Goal: Transaction & Acquisition: Purchase product/service

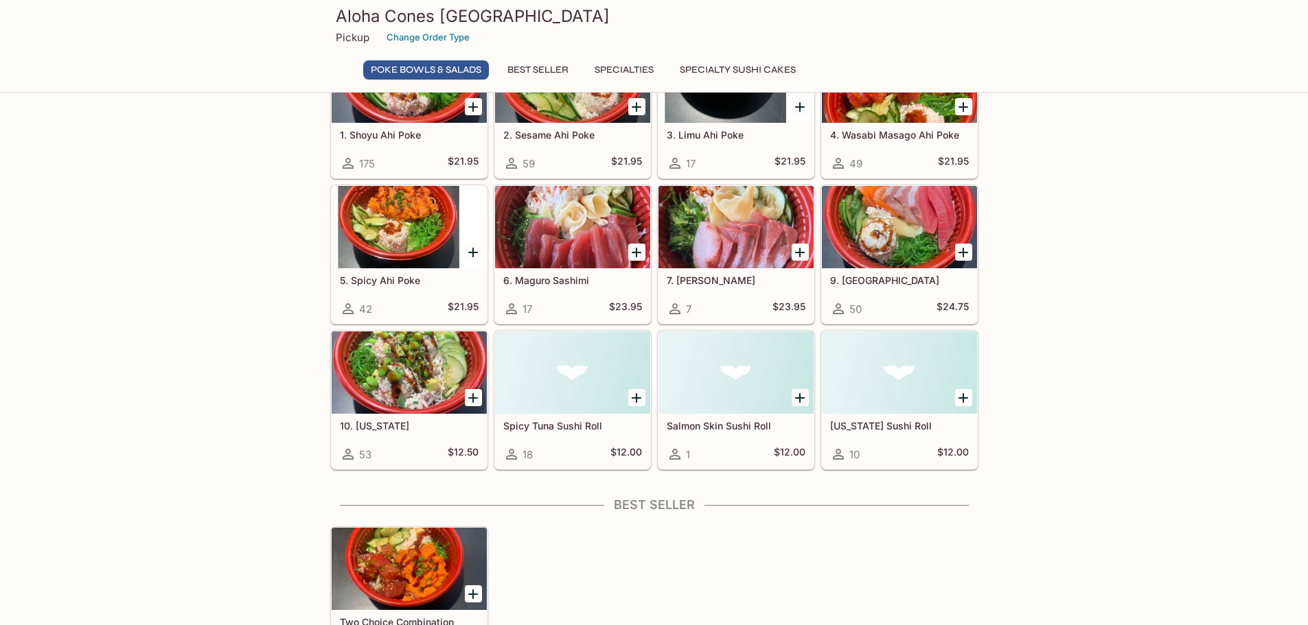
scroll to position [95, 0]
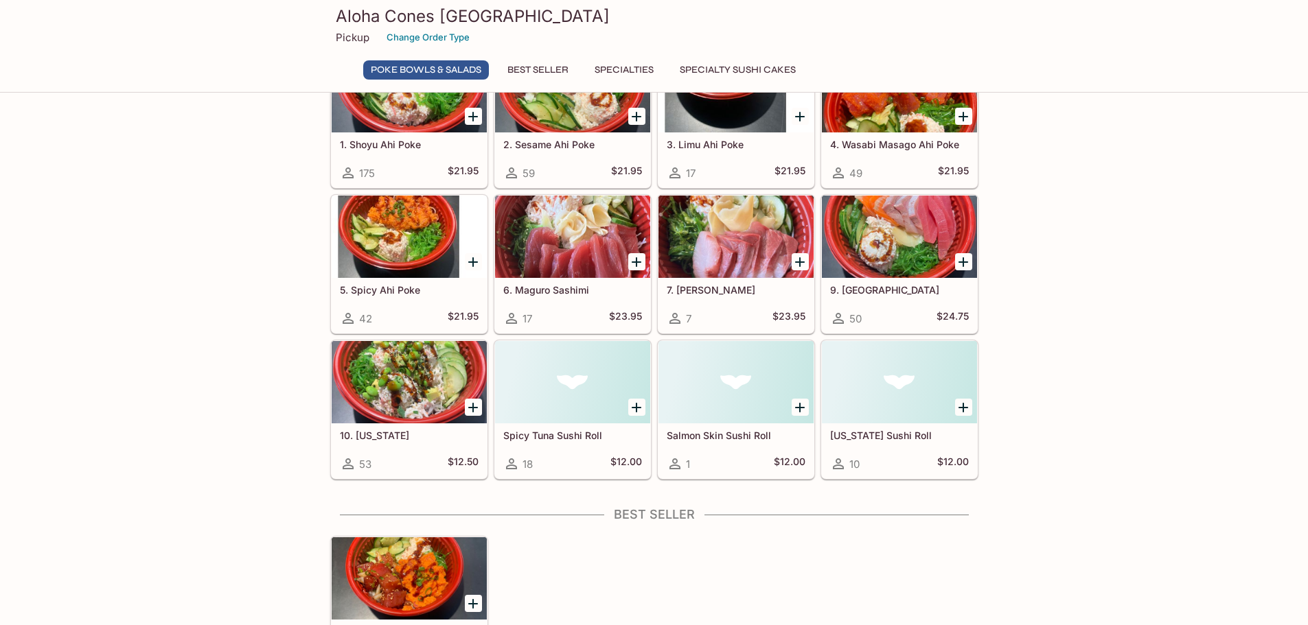
click at [890, 391] on div at bounding box center [899, 382] width 155 height 82
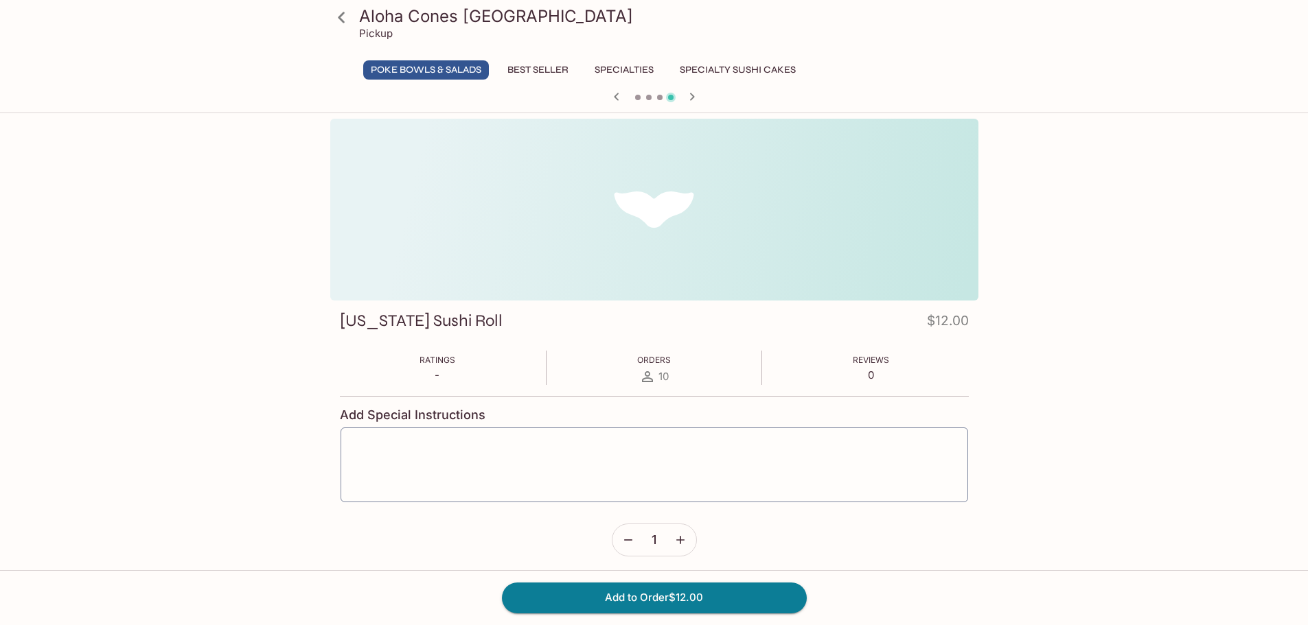
click at [619, 95] on icon "button" at bounding box center [616, 97] width 16 height 16
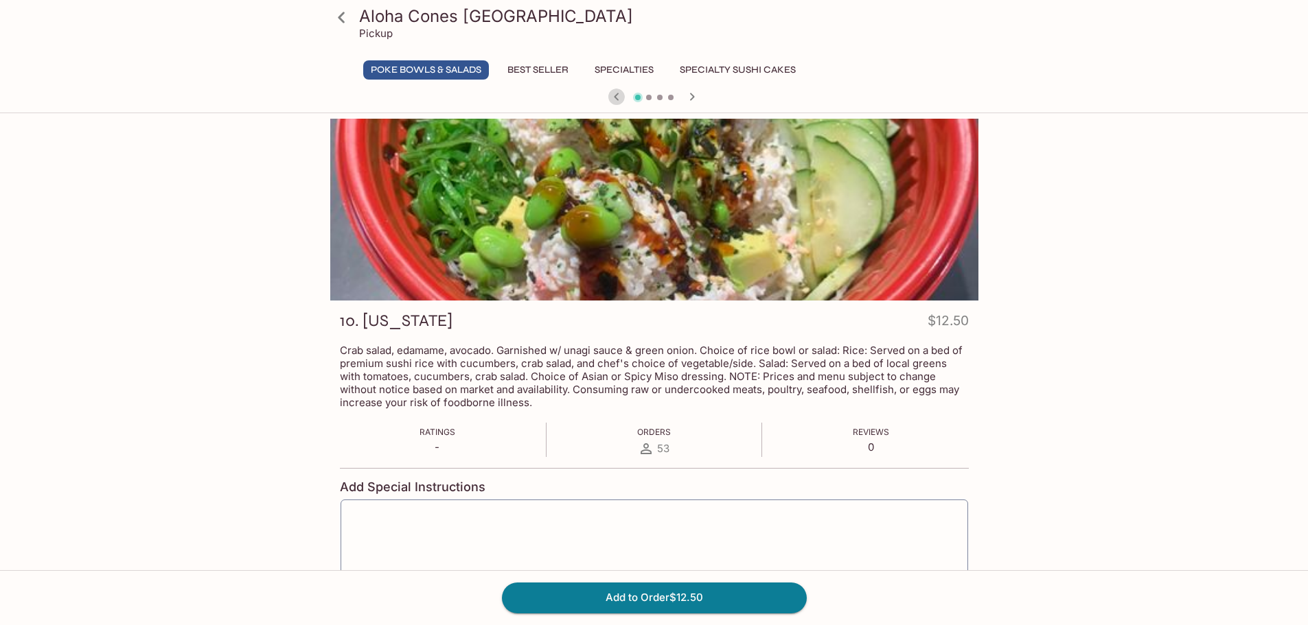
click at [616, 97] on icon "button" at bounding box center [616, 97] width 5 height 8
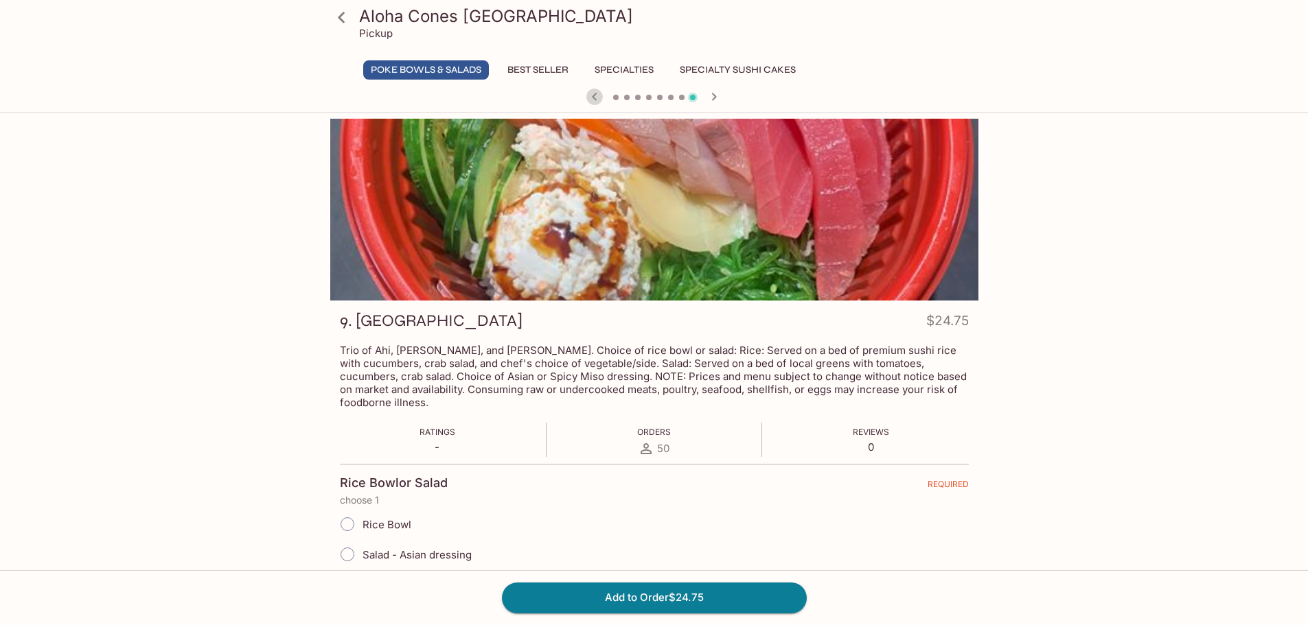
click at [591, 100] on icon "button" at bounding box center [594, 97] width 16 height 16
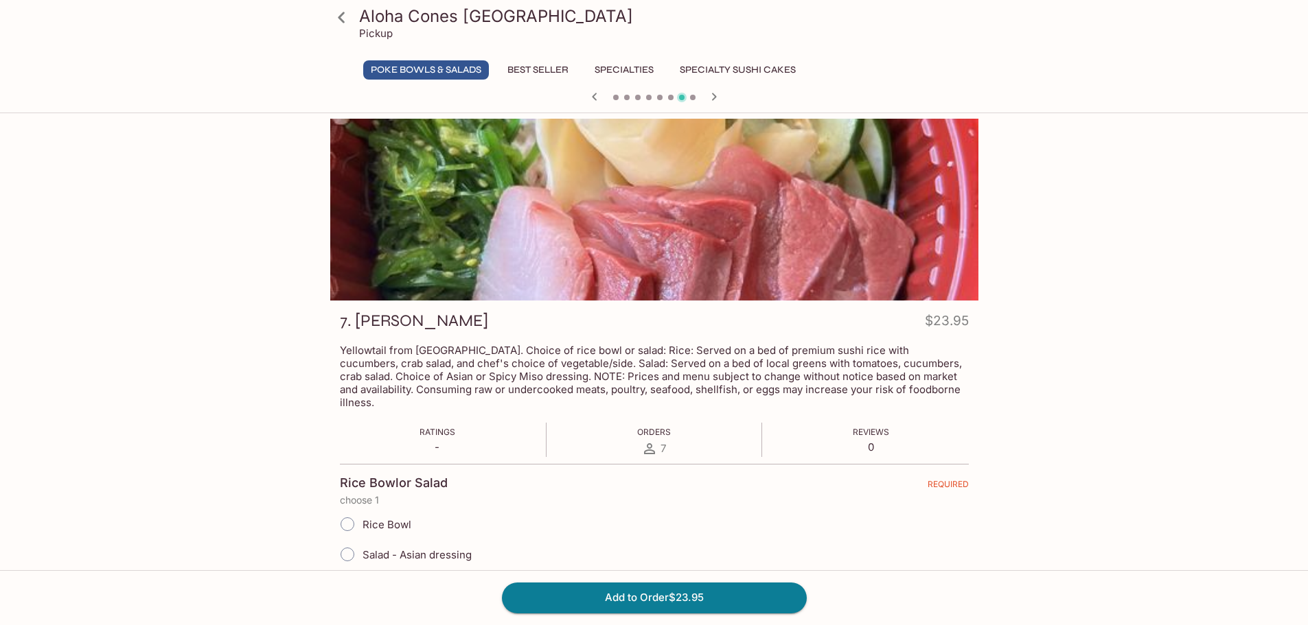
click at [717, 97] on icon "button" at bounding box center [714, 97] width 16 height 16
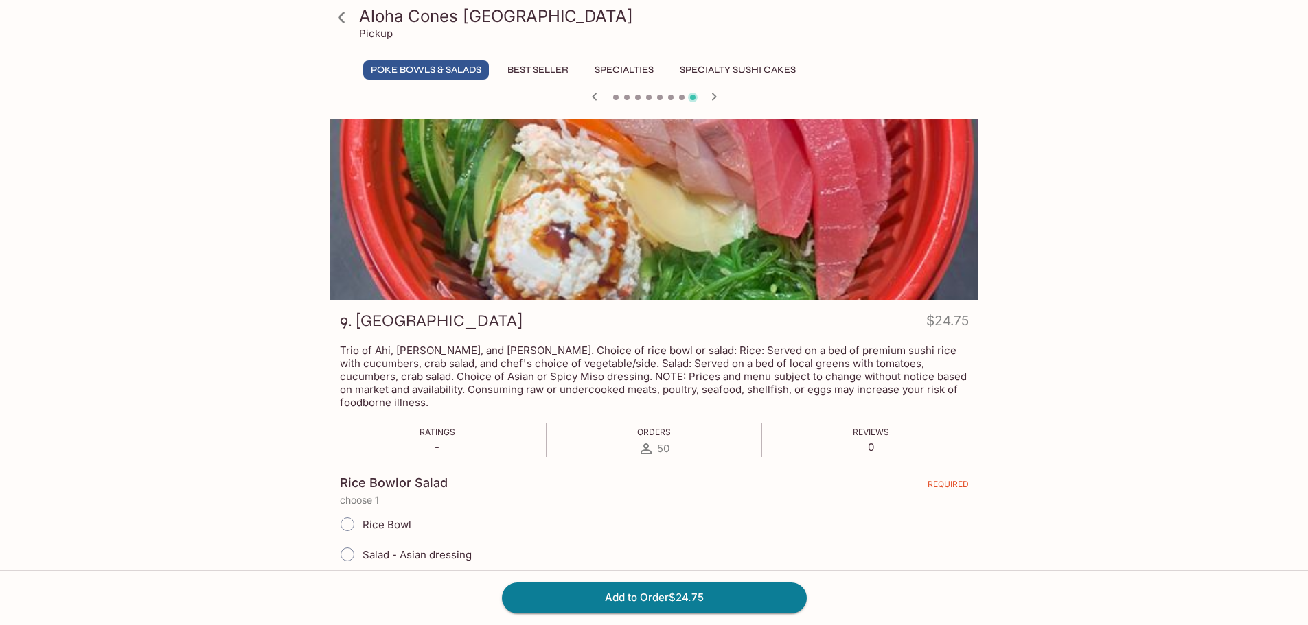
click at [595, 93] on icon "button" at bounding box center [594, 97] width 5 height 8
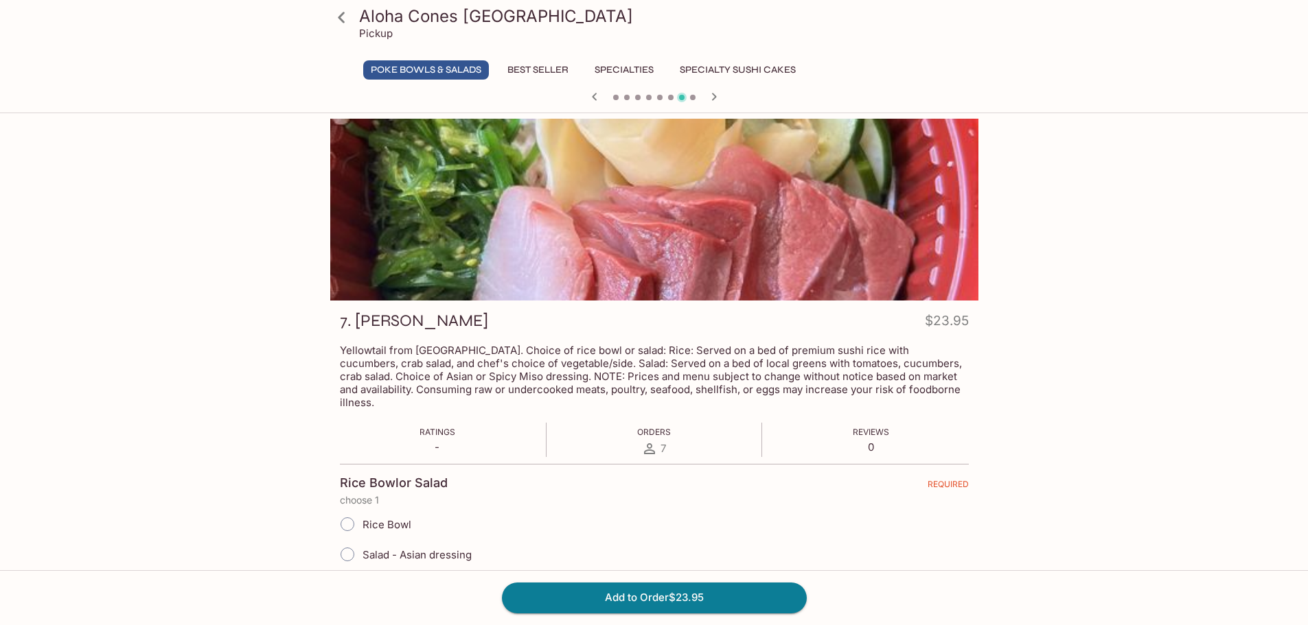
click at [595, 93] on icon "button" at bounding box center [594, 97] width 5 height 8
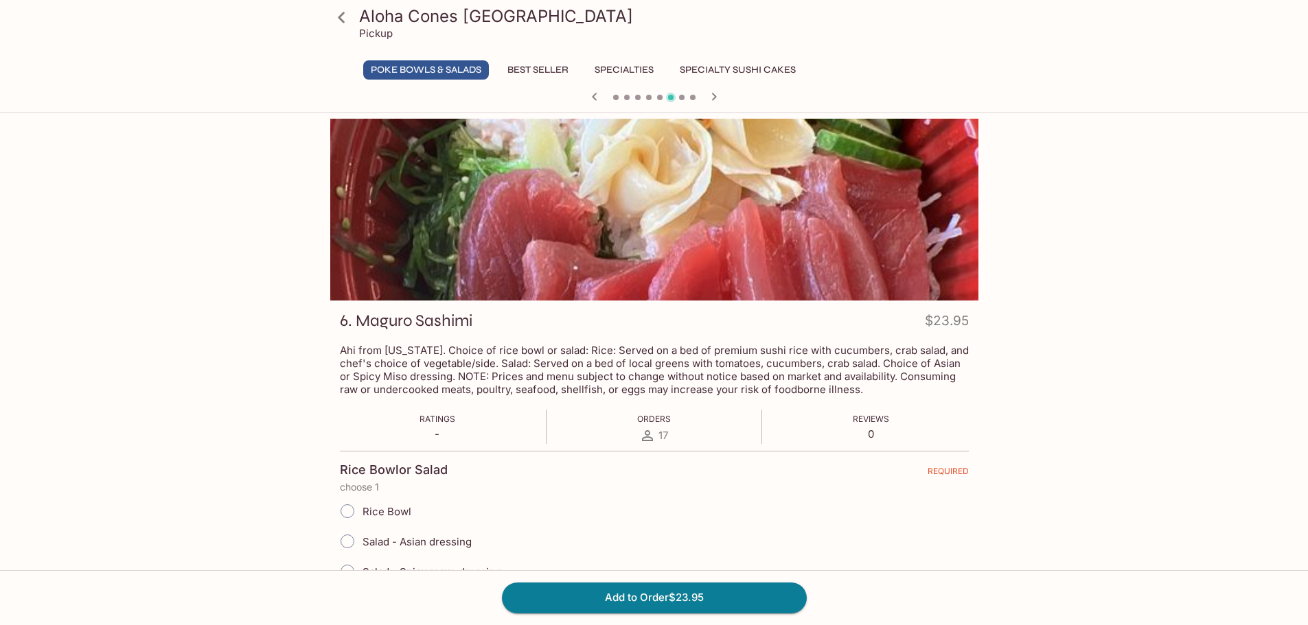
click at [710, 97] on icon "button" at bounding box center [714, 97] width 16 height 16
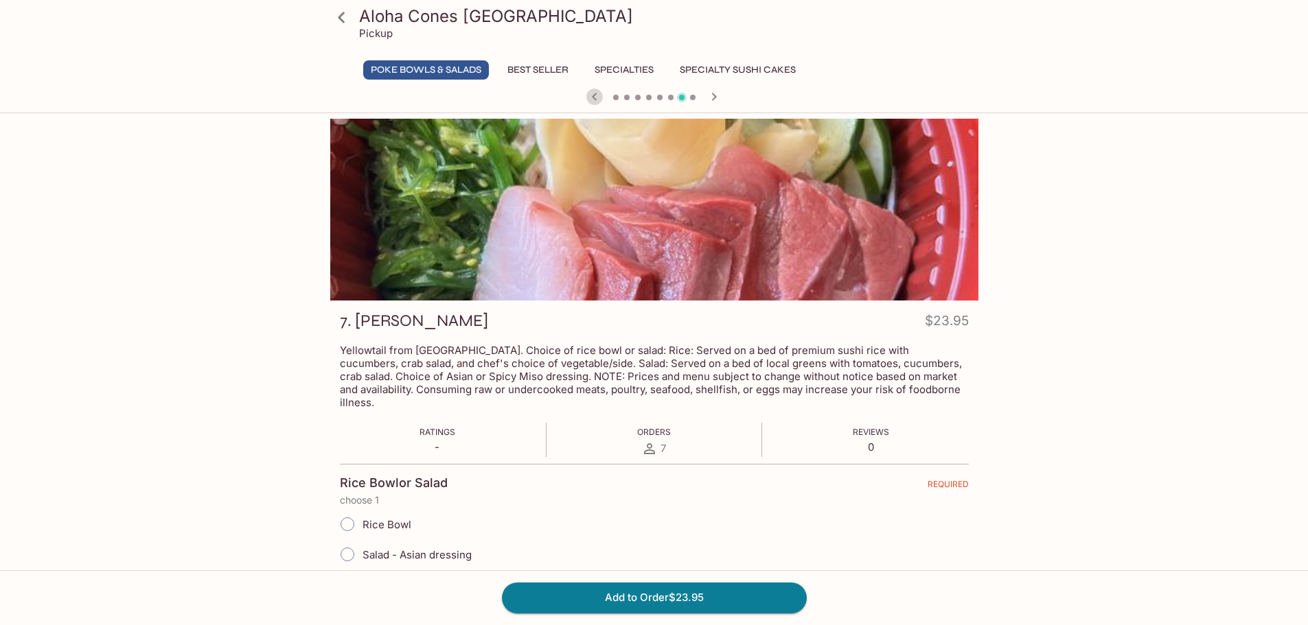
click at [591, 98] on icon "button" at bounding box center [594, 97] width 16 height 16
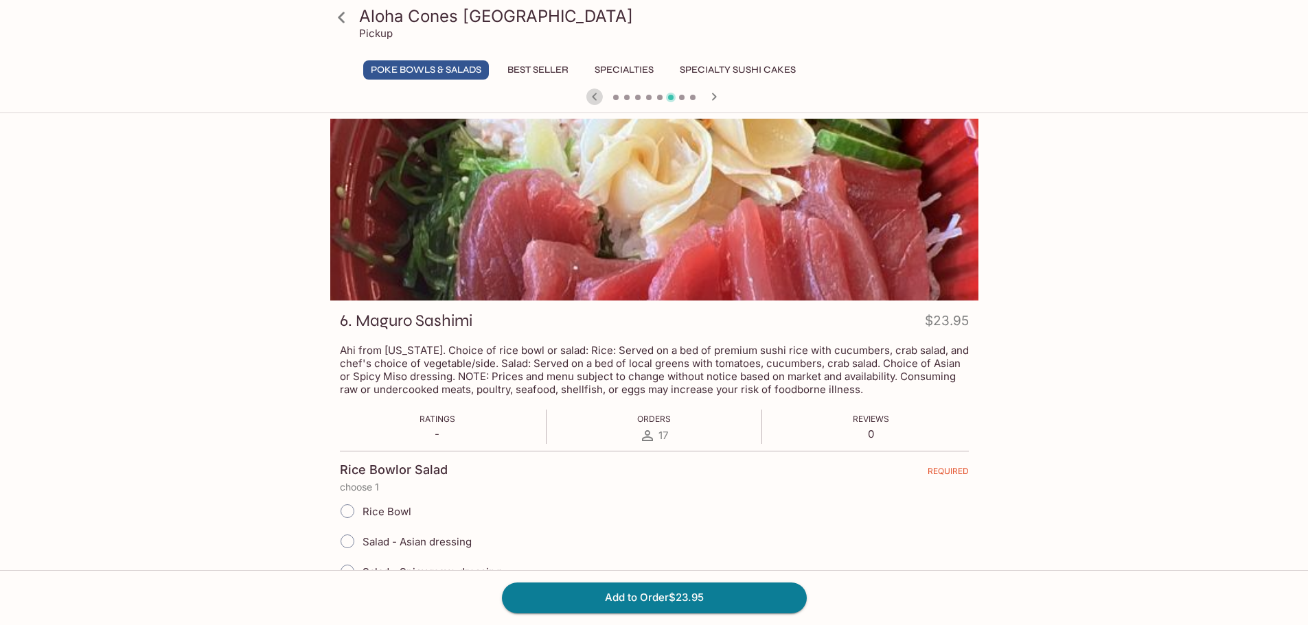
click at [591, 98] on icon "button" at bounding box center [594, 97] width 16 height 16
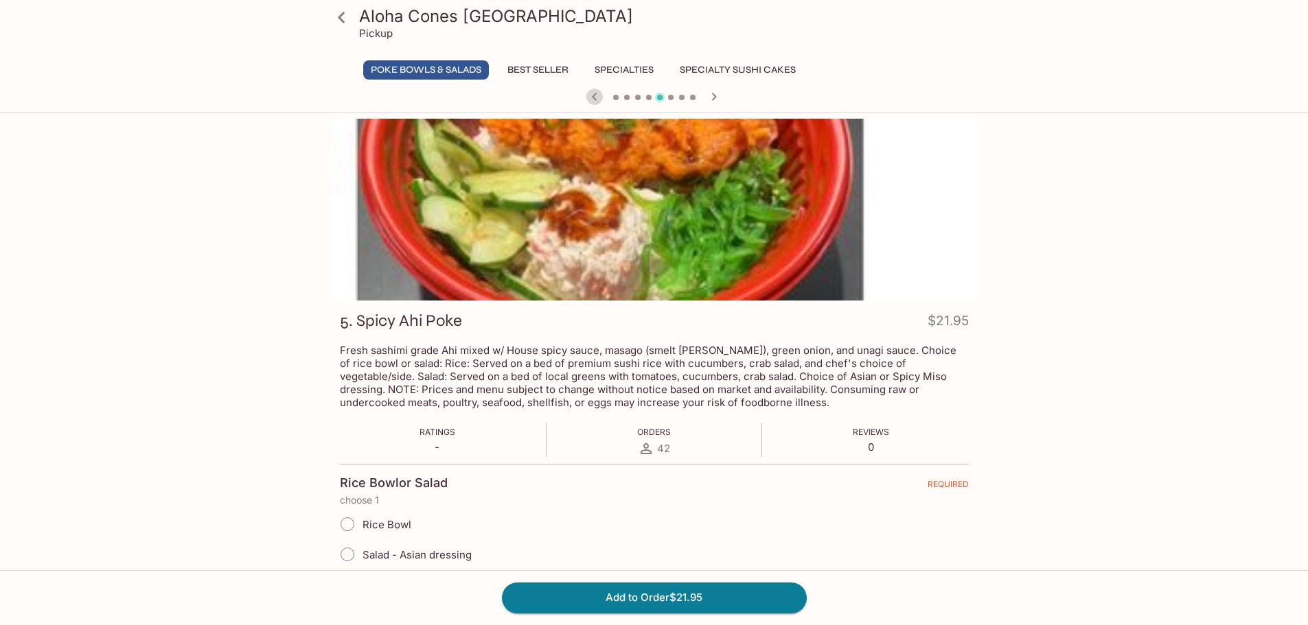
click at [591, 98] on icon "button" at bounding box center [594, 97] width 16 height 16
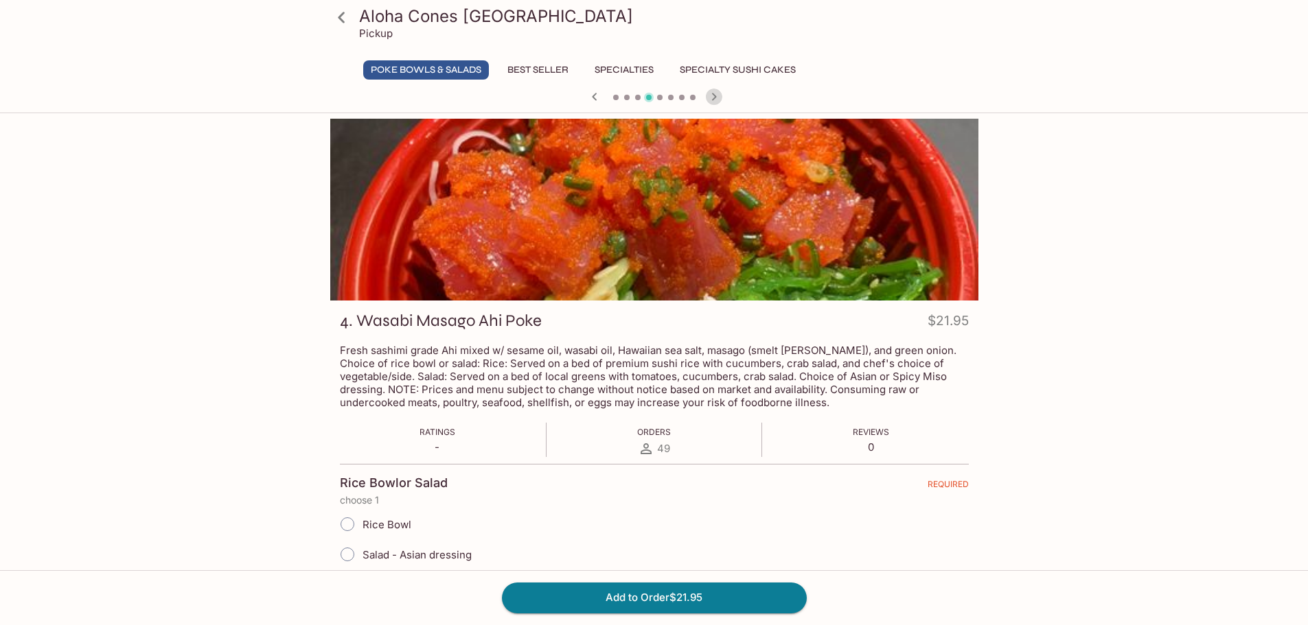
click at [708, 95] on icon "button" at bounding box center [714, 97] width 16 height 16
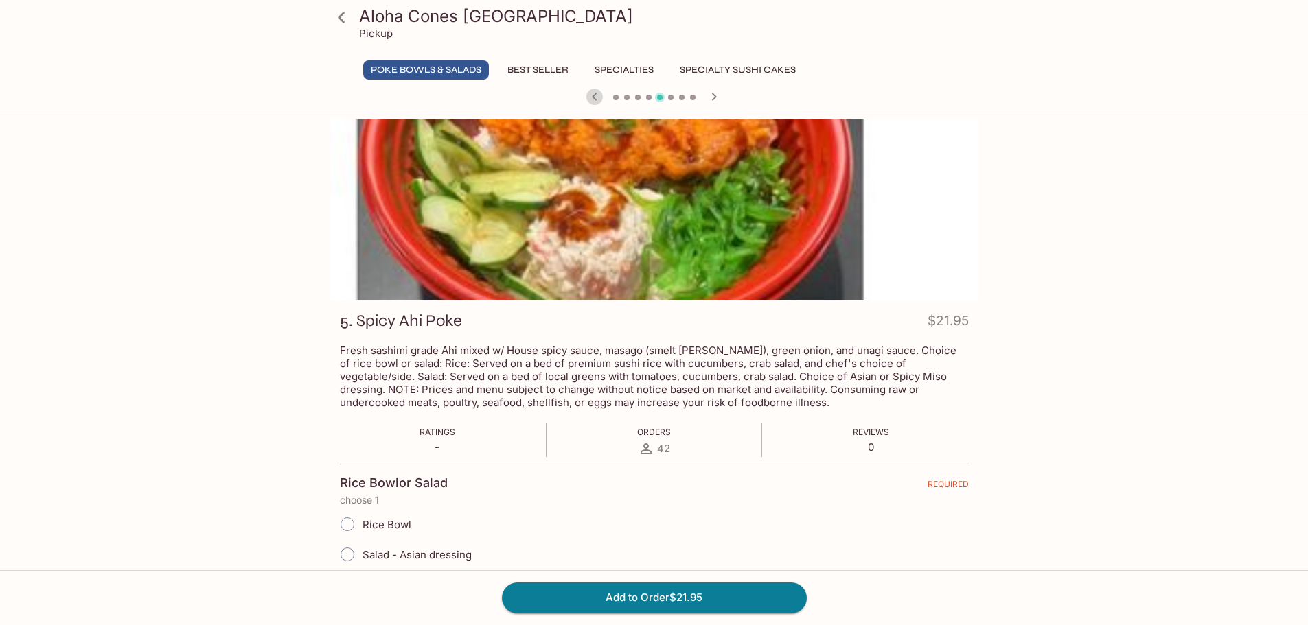
click at [592, 93] on icon "button" at bounding box center [594, 97] width 16 height 16
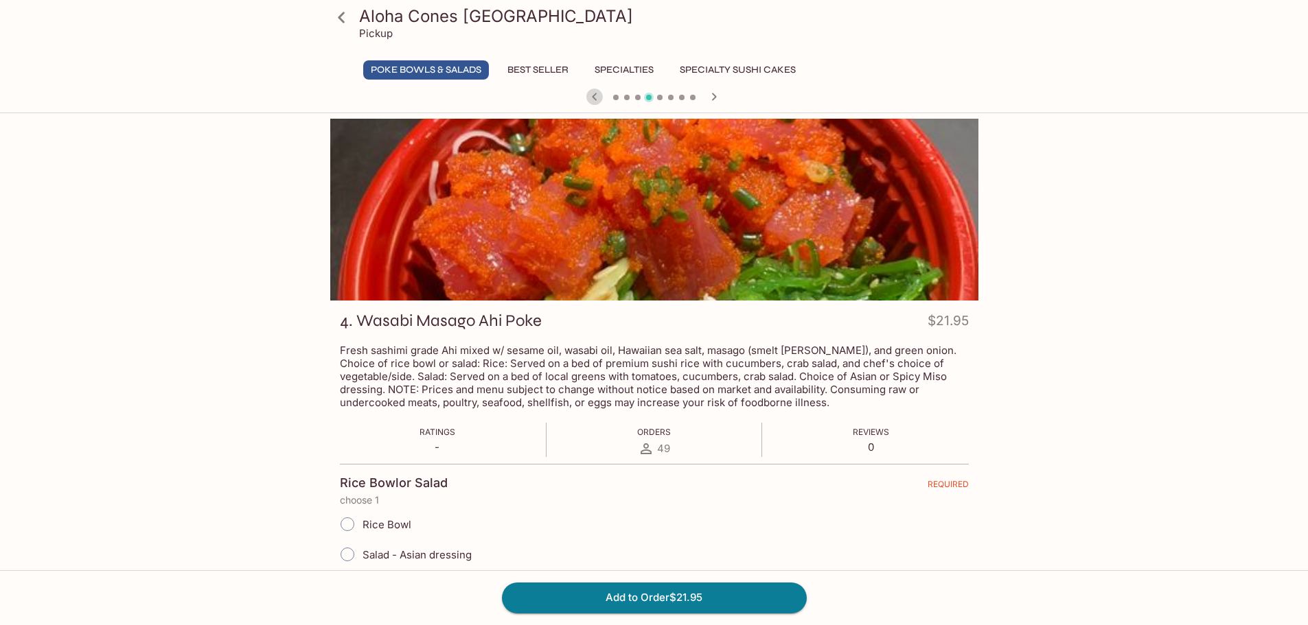
click at [592, 93] on icon "button" at bounding box center [594, 97] width 16 height 16
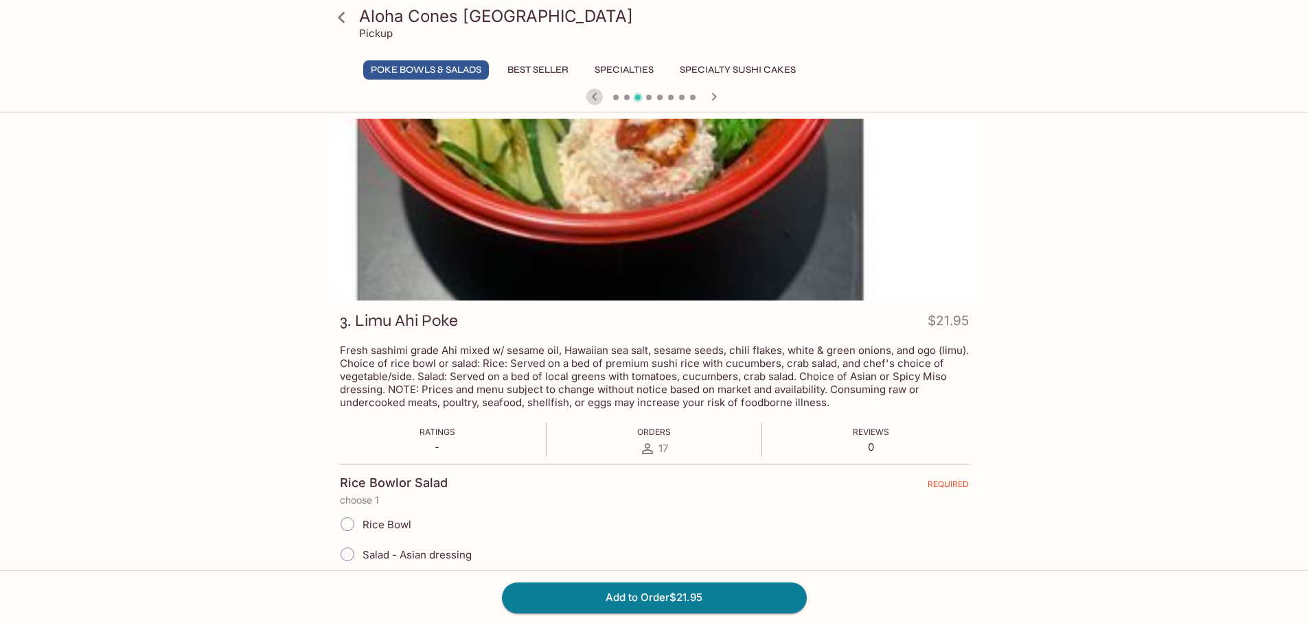
click at [592, 93] on icon "button" at bounding box center [594, 97] width 16 height 16
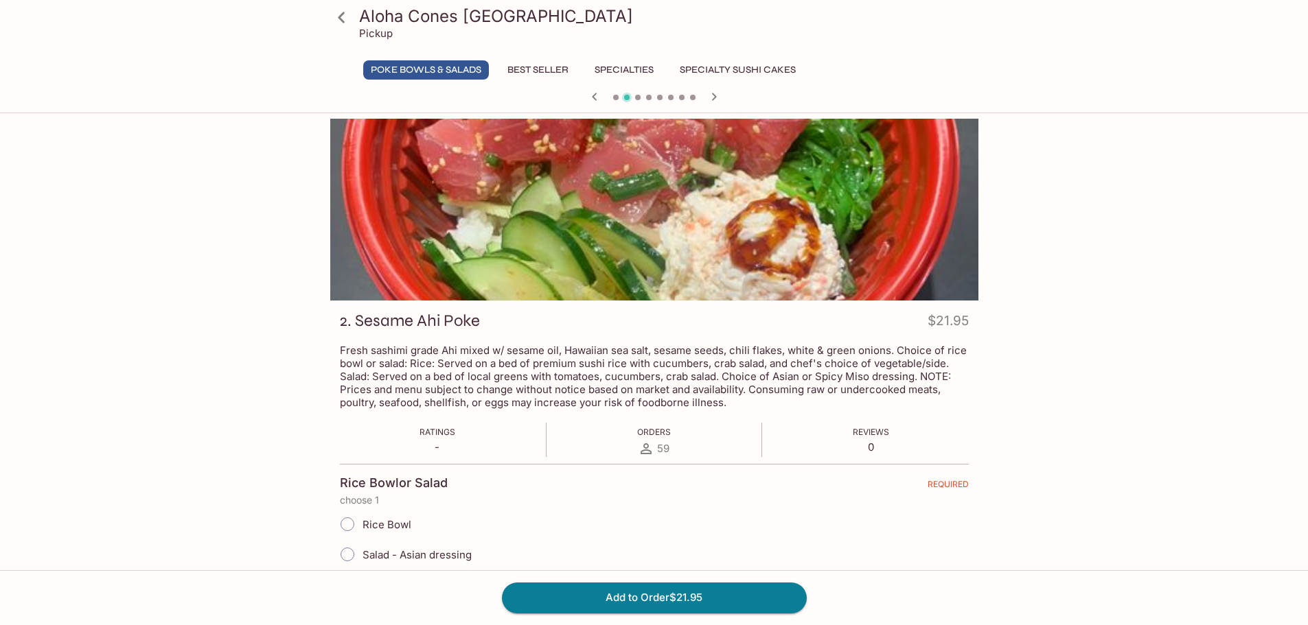
click at [592, 93] on icon "button" at bounding box center [594, 97] width 16 height 16
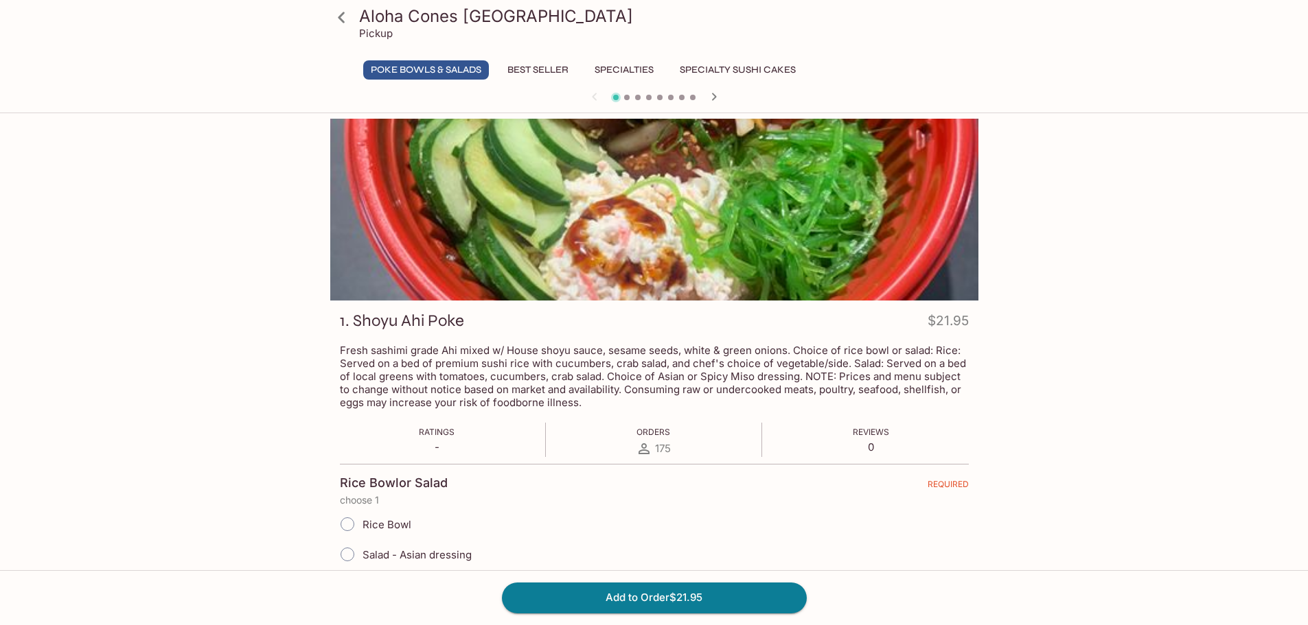
click at [533, 71] on button "Best Seller" at bounding box center [538, 69] width 76 height 19
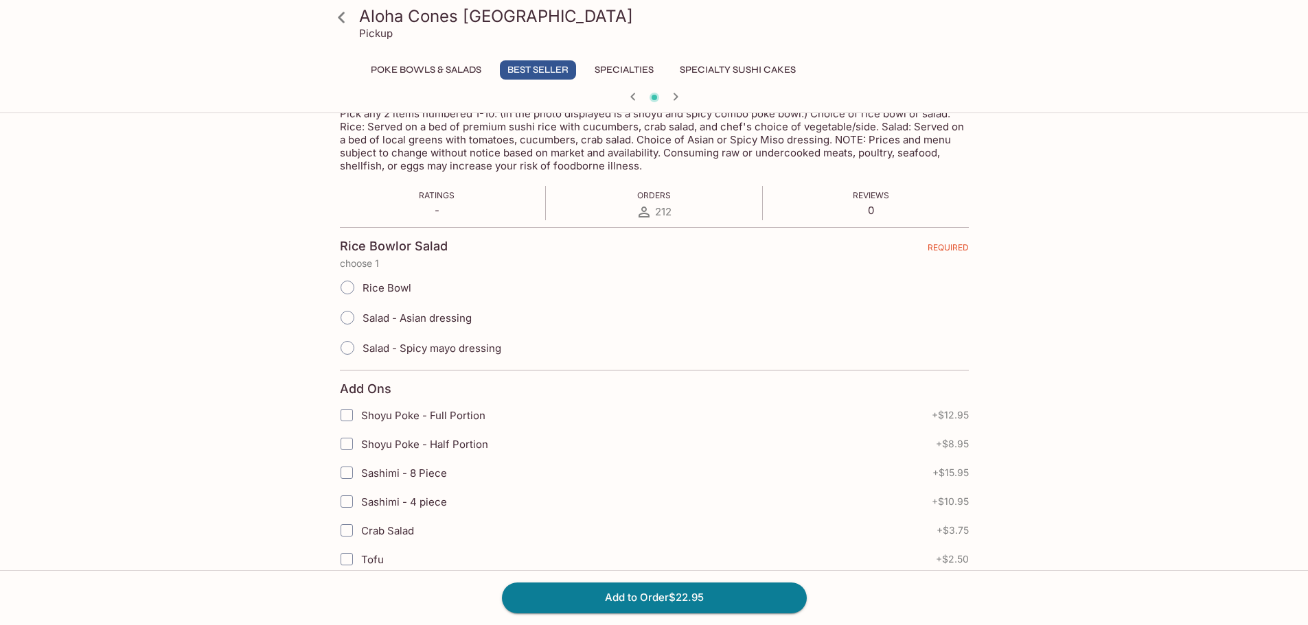
scroll to position [343, 0]
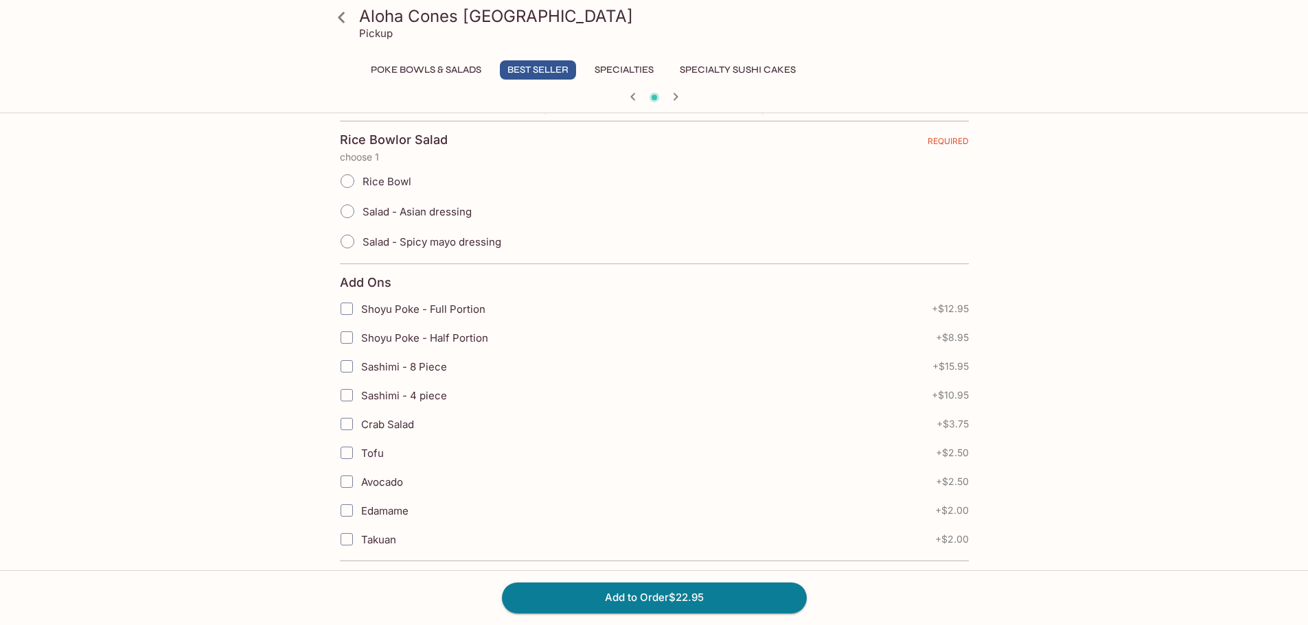
click at [353, 182] on input "Rice Bowl" at bounding box center [347, 181] width 29 height 29
radio input "true"
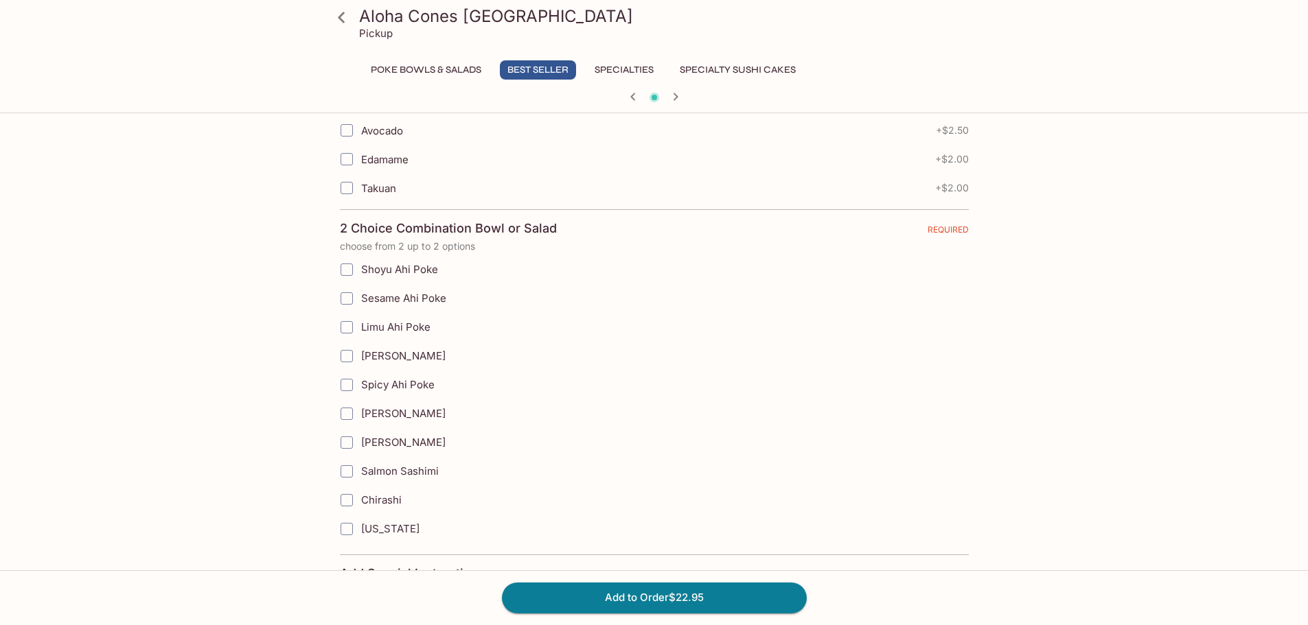
scroll to position [687, 0]
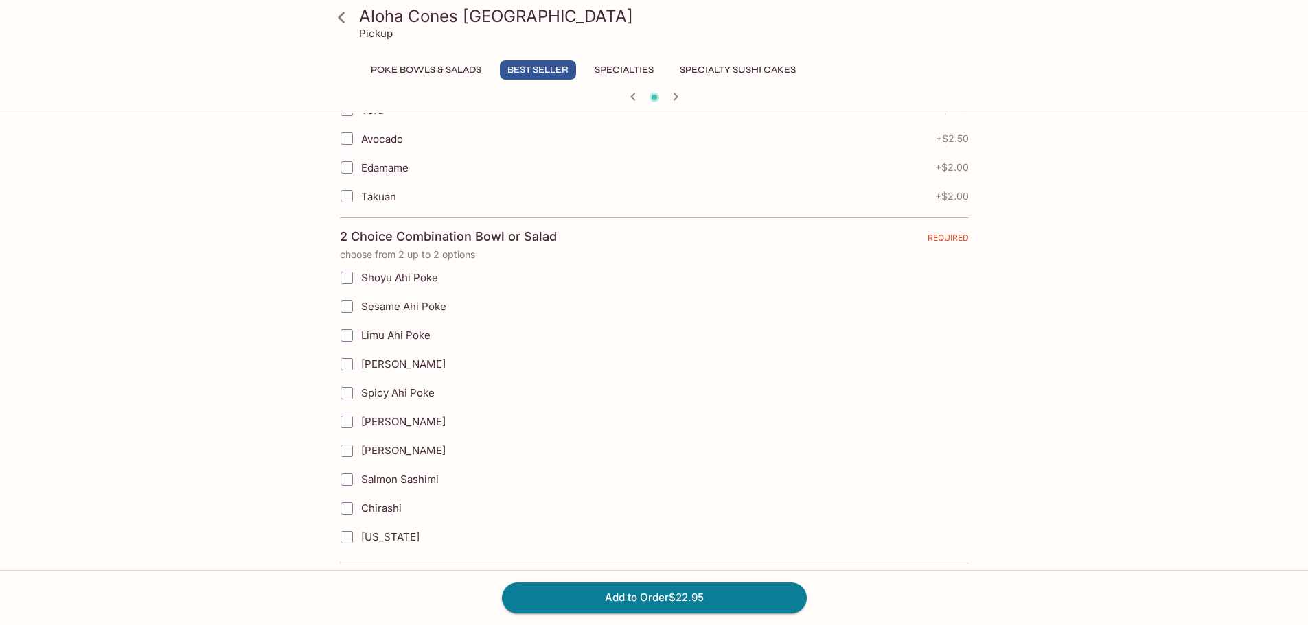
click at [345, 278] on input "Shoyu Ahi Poke" at bounding box center [346, 277] width 27 height 27
checkbox input "true"
click at [350, 397] on input "Spicy Ahi Poke" at bounding box center [346, 393] width 27 height 27
checkbox input "true"
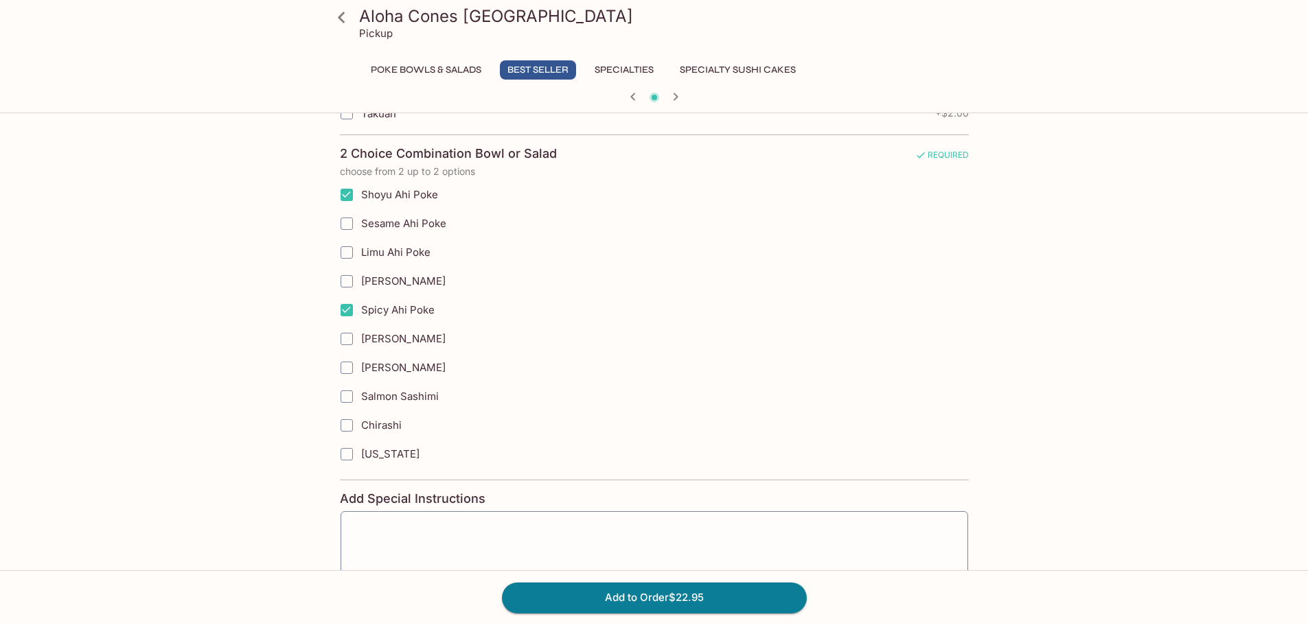
scroll to position [860, 0]
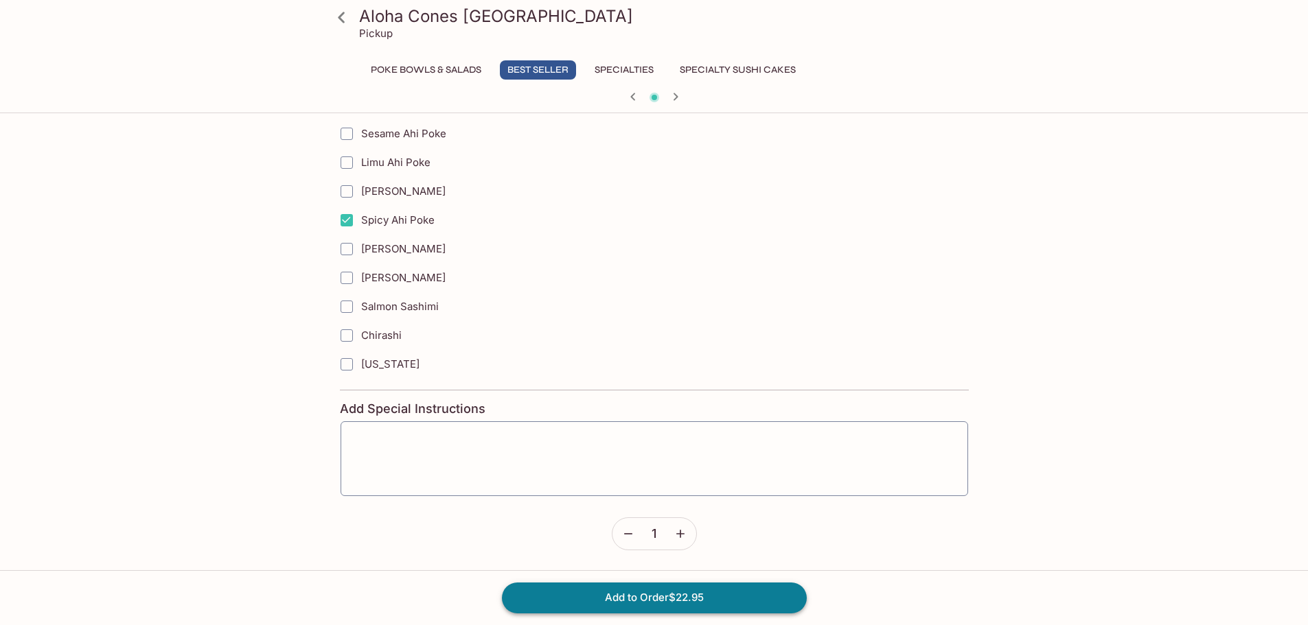
click at [700, 601] on button "Add to Order $22.95" at bounding box center [654, 598] width 305 height 30
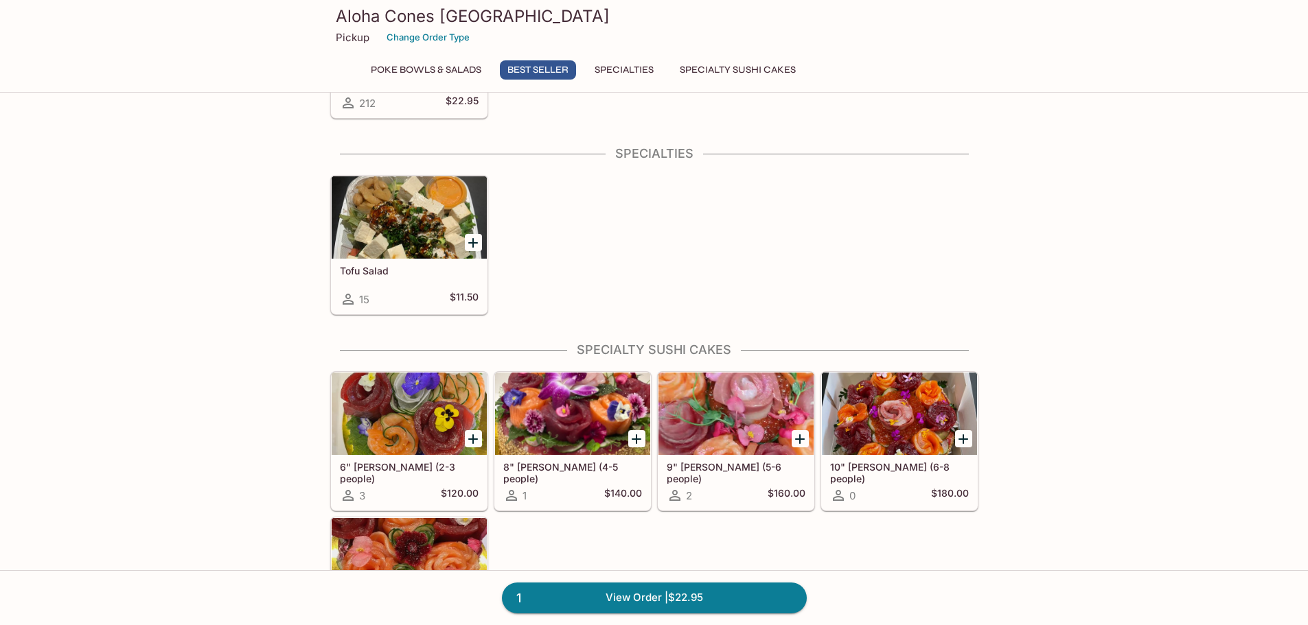
scroll to position [479, 0]
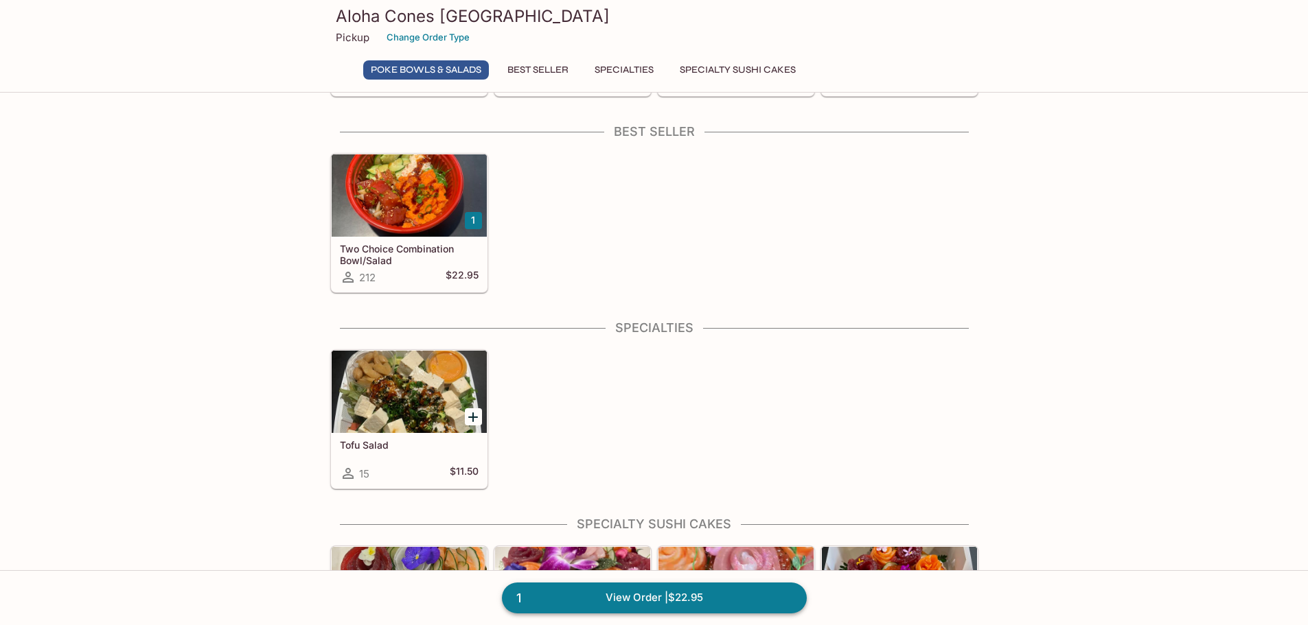
click at [688, 597] on link "1 View Order | $22.95" at bounding box center [654, 598] width 305 height 30
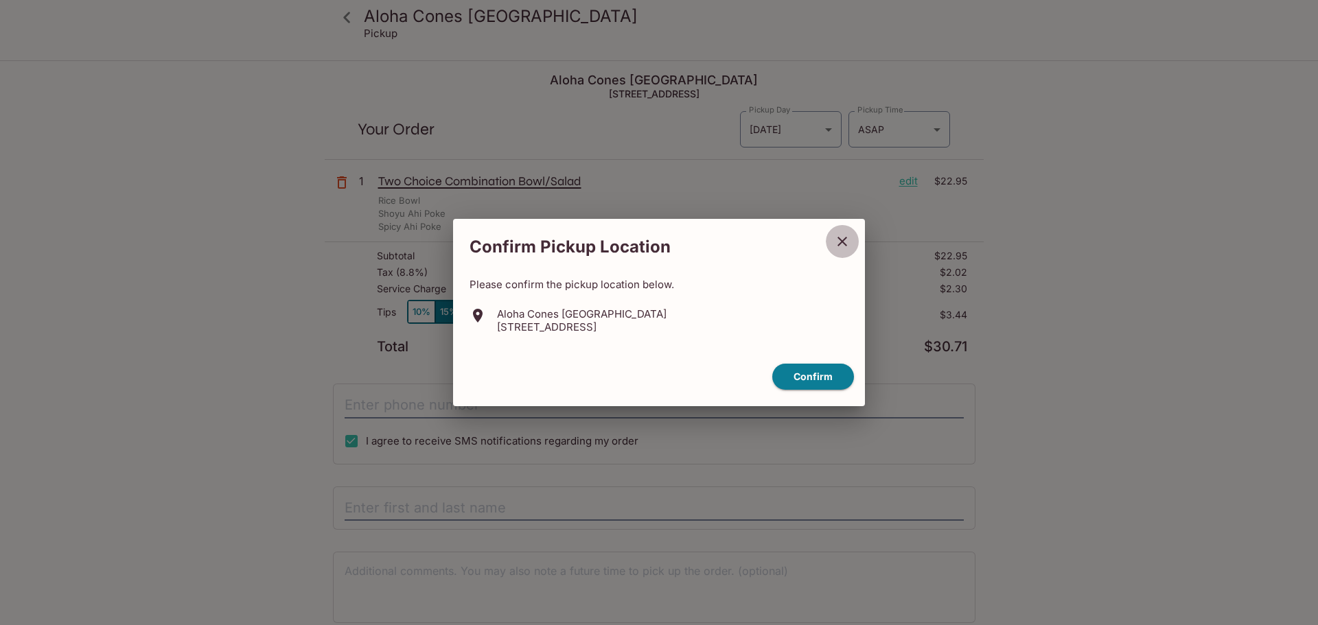
click at [849, 247] on icon "close" at bounding box center [842, 241] width 16 height 16
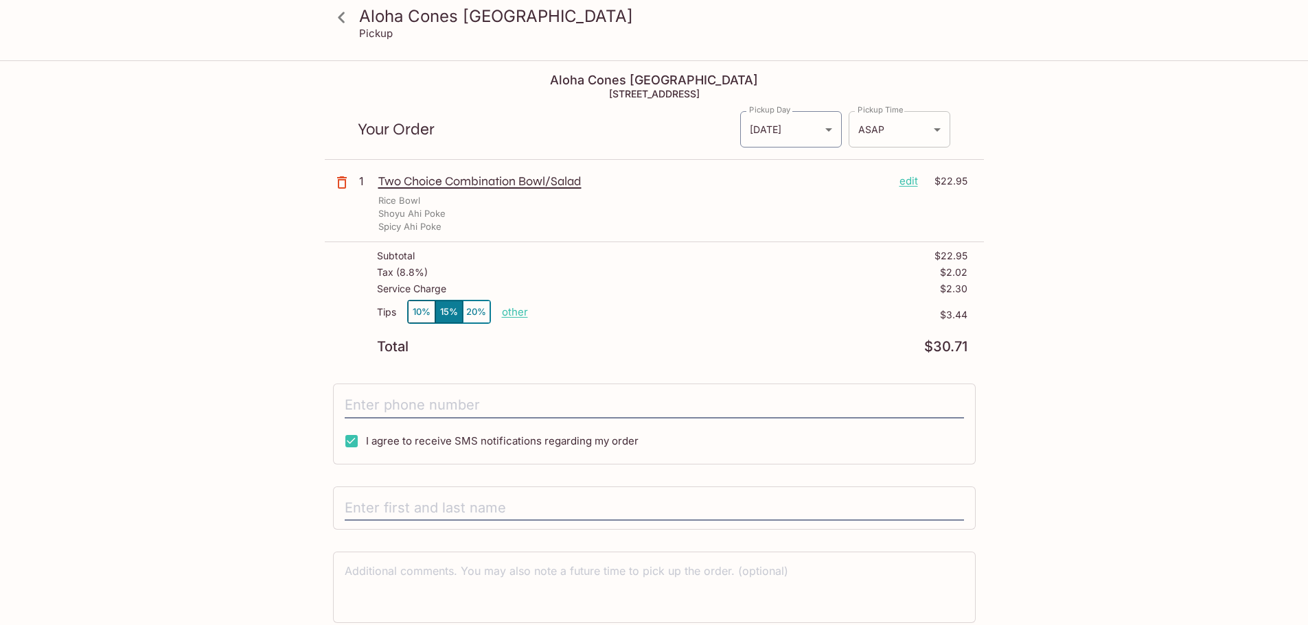
click at [941, 129] on body "Aloha Cones Denver Pickup Aloha Cones Denver 601 North Broadway Suite 125, Denv…" at bounding box center [654, 374] width 1308 height 625
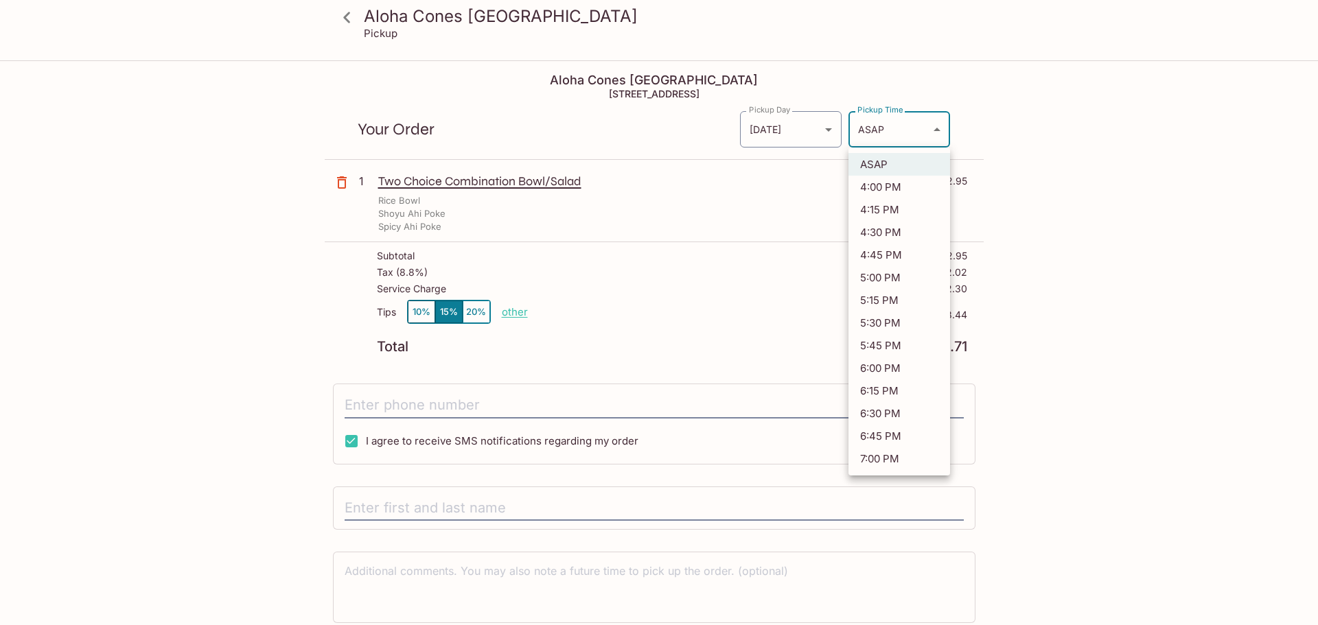
click at [1044, 106] on div at bounding box center [659, 312] width 1318 height 625
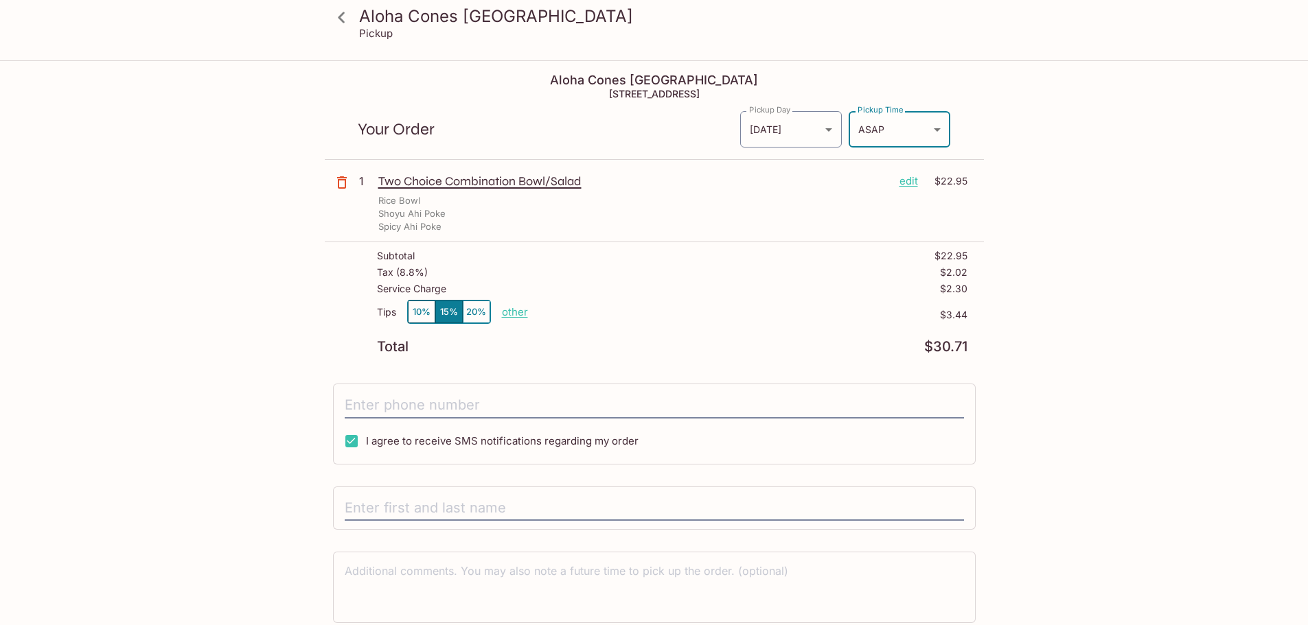
click at [363, 178] on p "1" at bounding box center [366, 181] width 14 height 15
click at [347, 24] on icon at bounding box center [342, 17] width 24 height 24
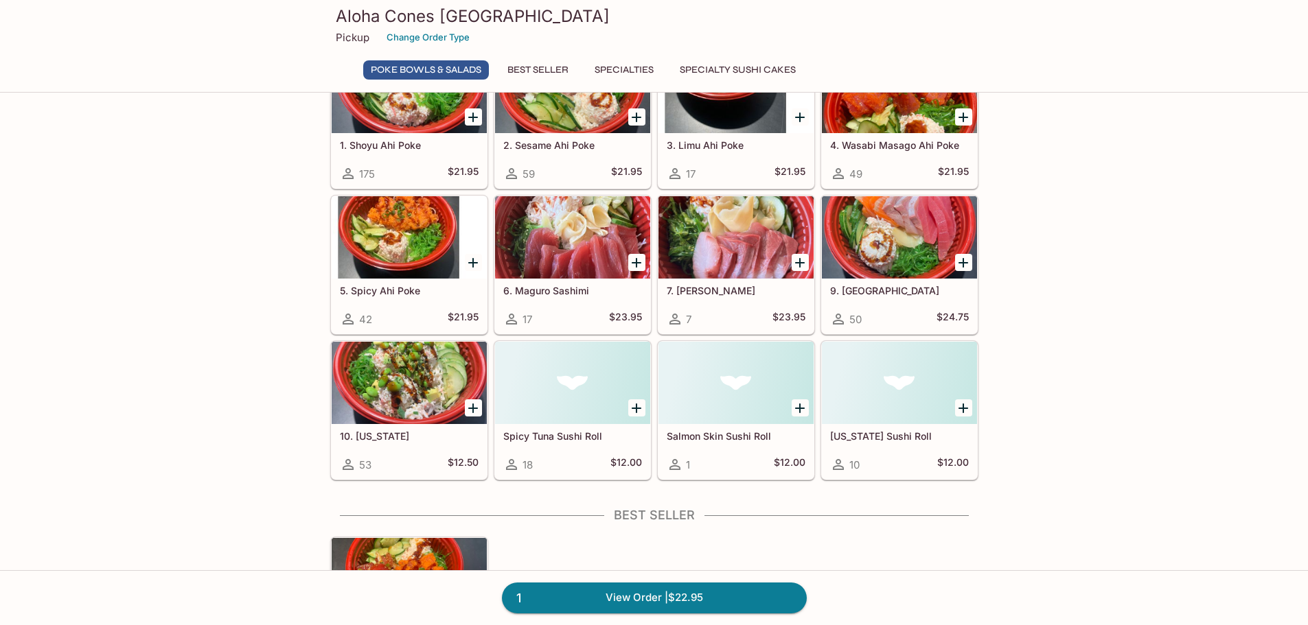
scroll to position [343, 0]
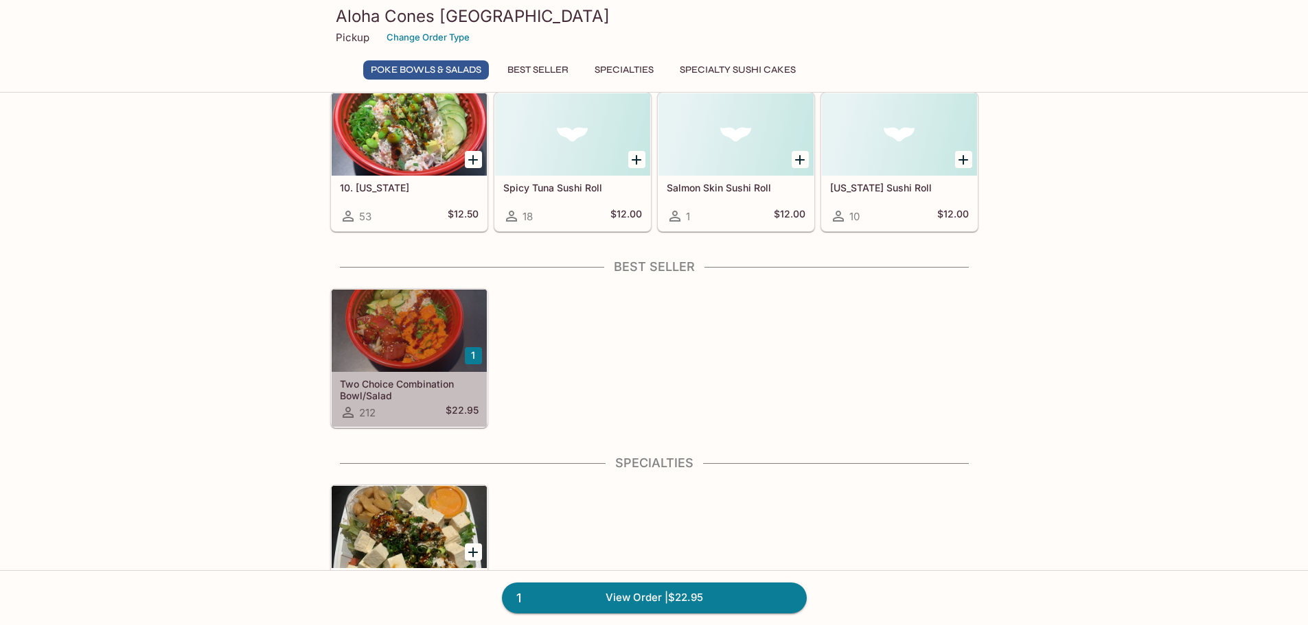
click at [421, 339] on div at bounding box center [409, 331] width 155 height 82
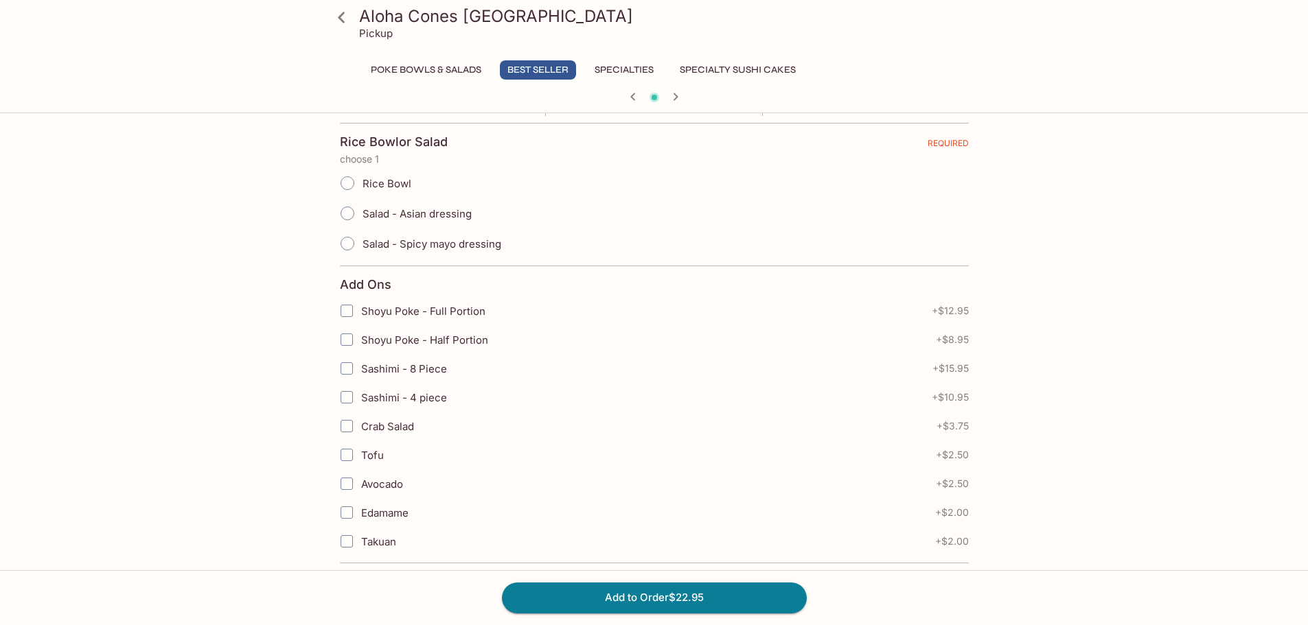
scroll to position [275, 0]
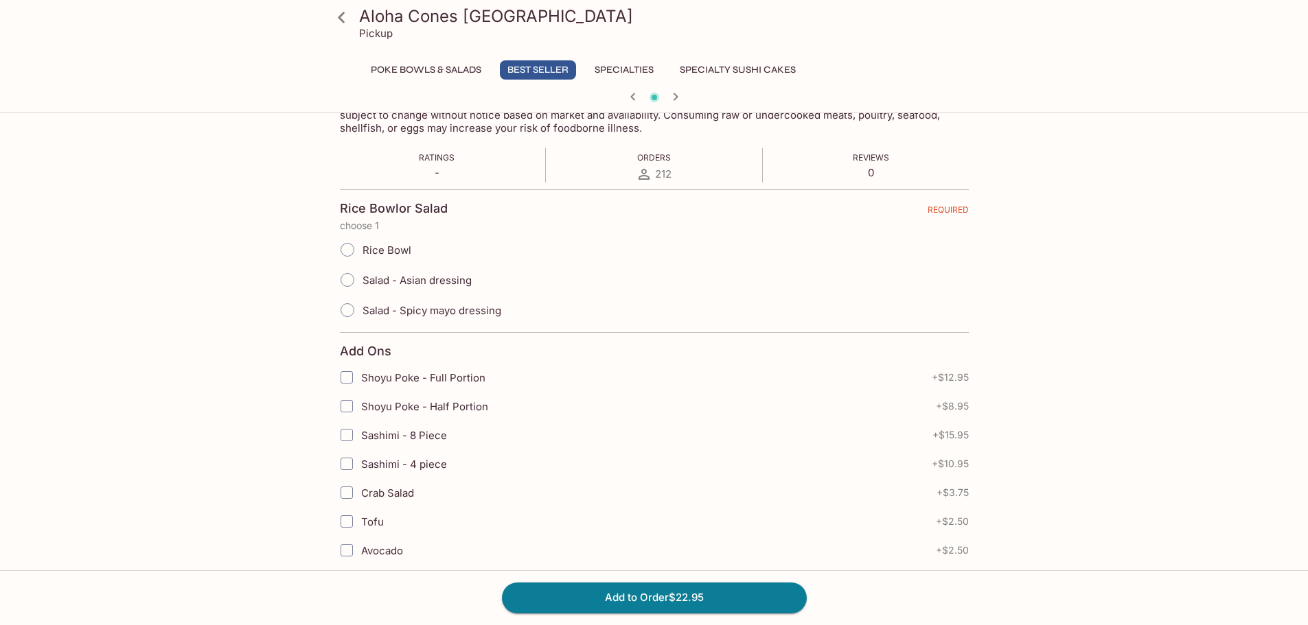
click at [341, 251] on input "Rice Bowl" at bounding box center [347, 249] width 29 height 29
radio input "true"
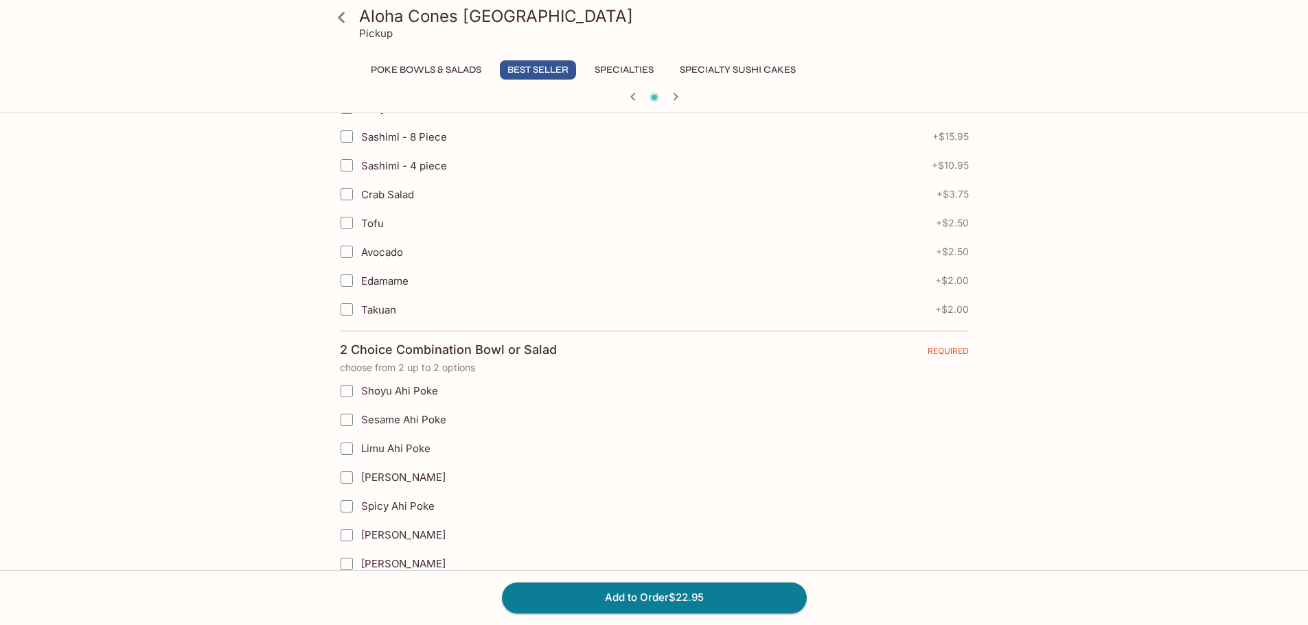
scroll to position [549, 0]
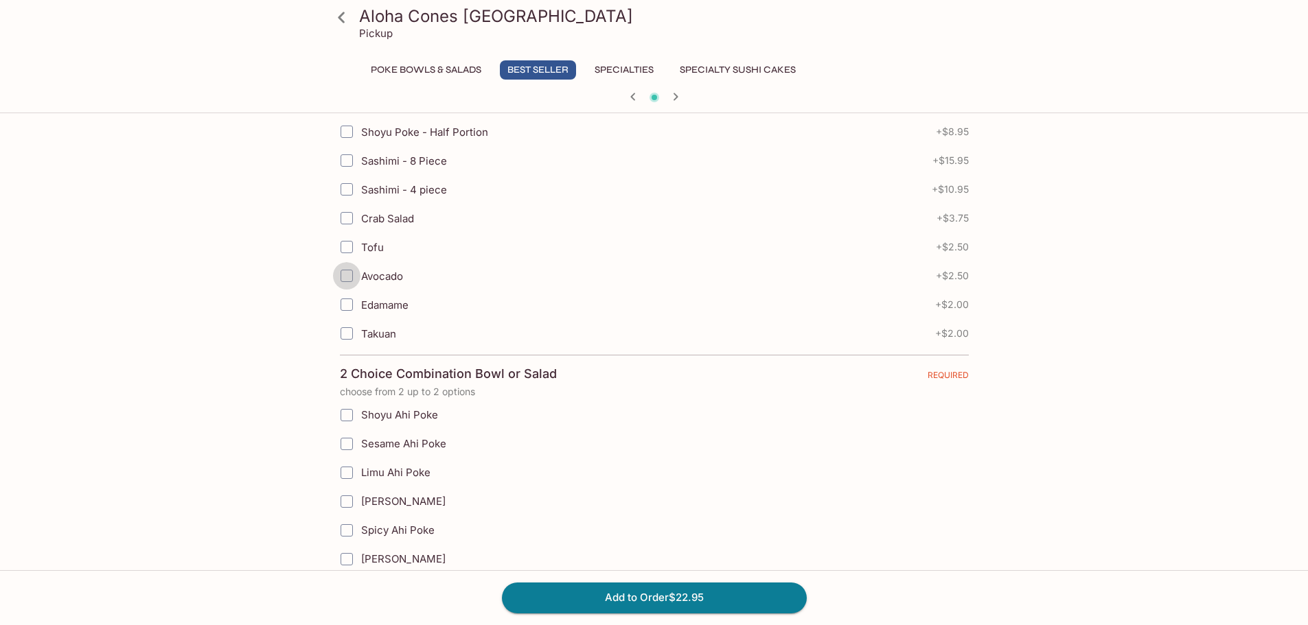
click at [345, 281] on input "Avocado" at bounding box center [346, 275] width 27 height 27
checkbox input "true"
click at [347, 416] on input "Shoyu Ahi Poke" at bounding box center [346, 415] width 27 height 27
checkbox input "true"
click at [343, 532] on input "Spicy Ahi Poke" at bounding box center [346, 530] width 27 height 27
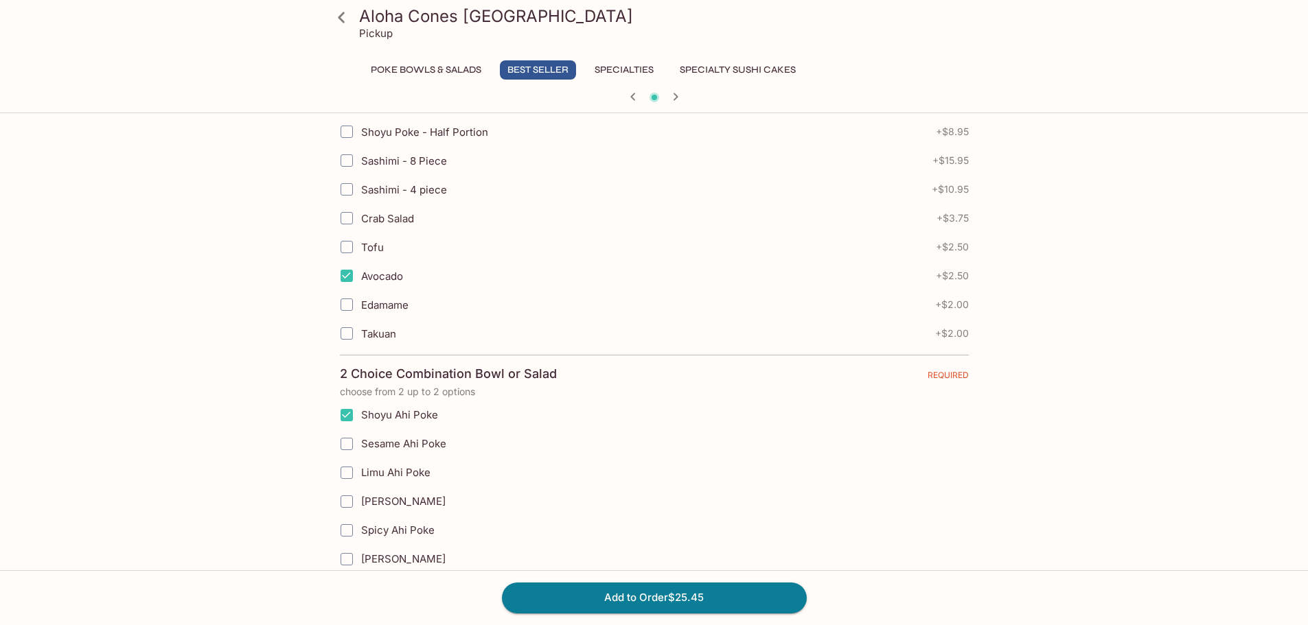
checkbox input "true"
click at [675, 600] on button "Add to Order $25.45" at bounding box center [654, 598] width 305 height 30
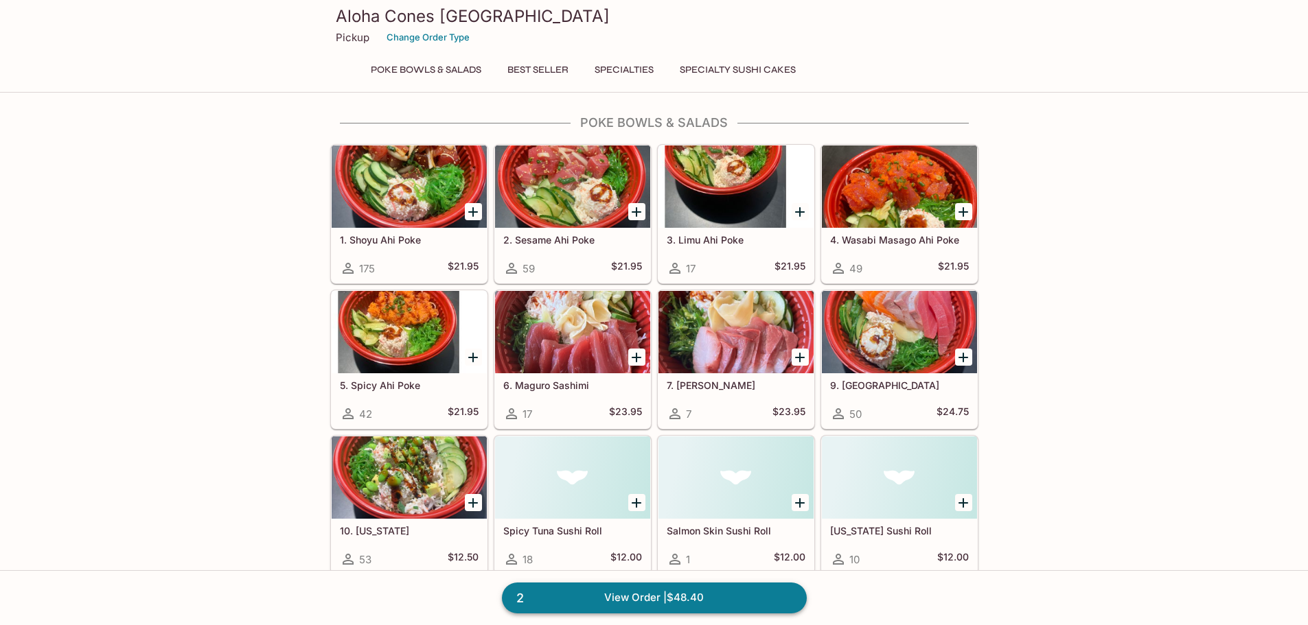
click at [699, 606] on link "2 View Order | $48.40" at bounding box center [654, 598] width 305 height 30
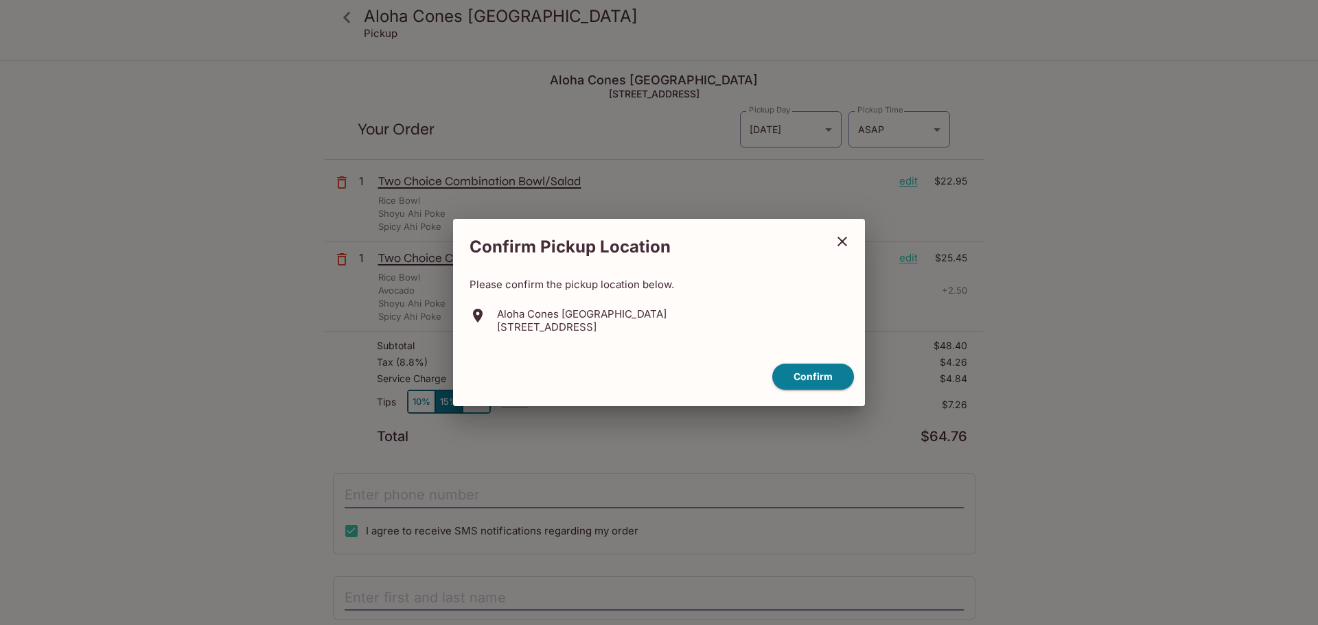
click at [843, 239] on icon "close" at bounding box center [842, 241] width 16 height 16
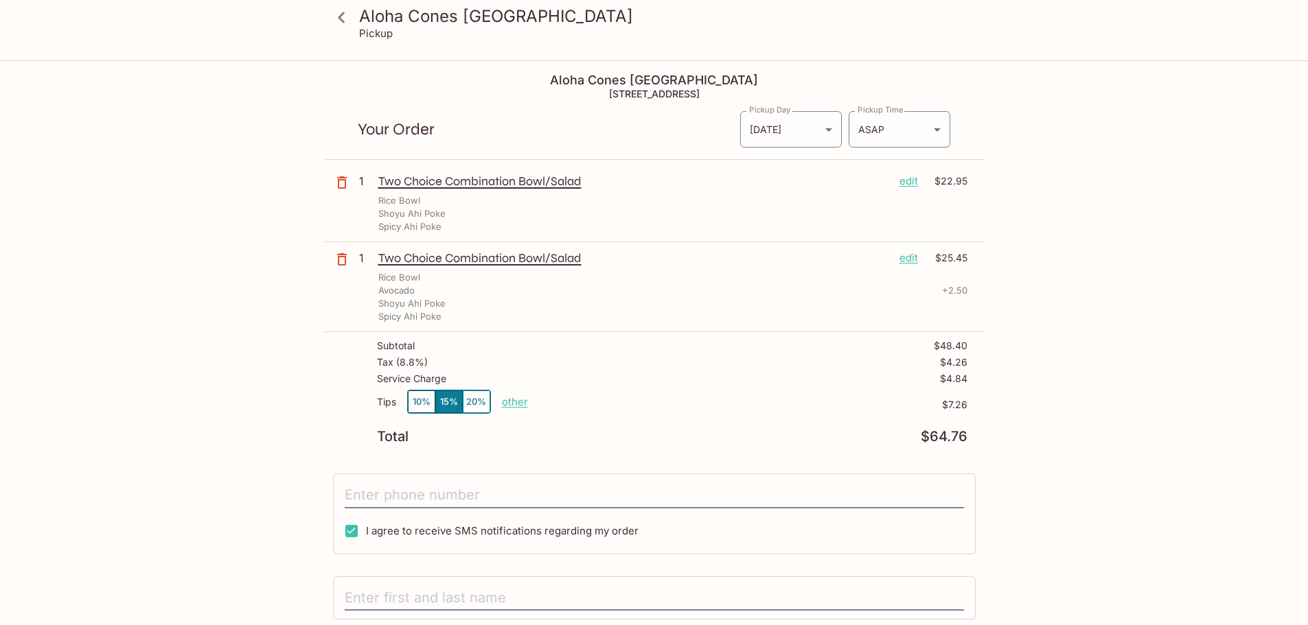
click at [914, 182] on p "edit" at bounding box center [908, 181] width 19 height 15
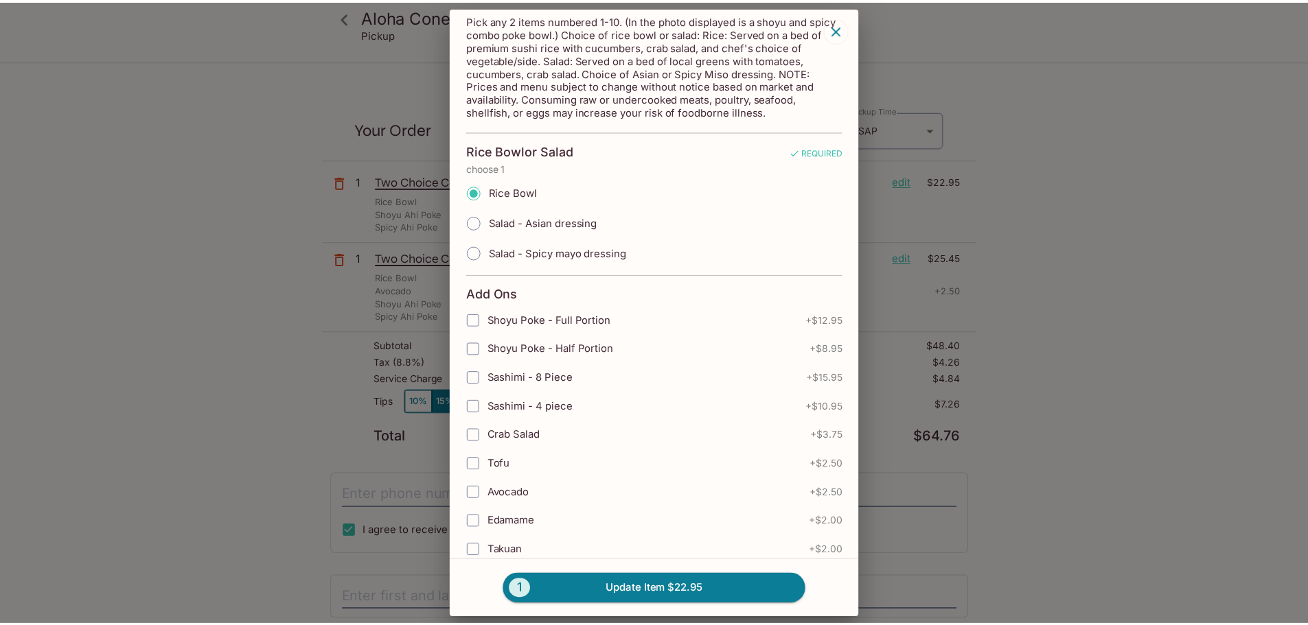
scroll to position [137, 0]
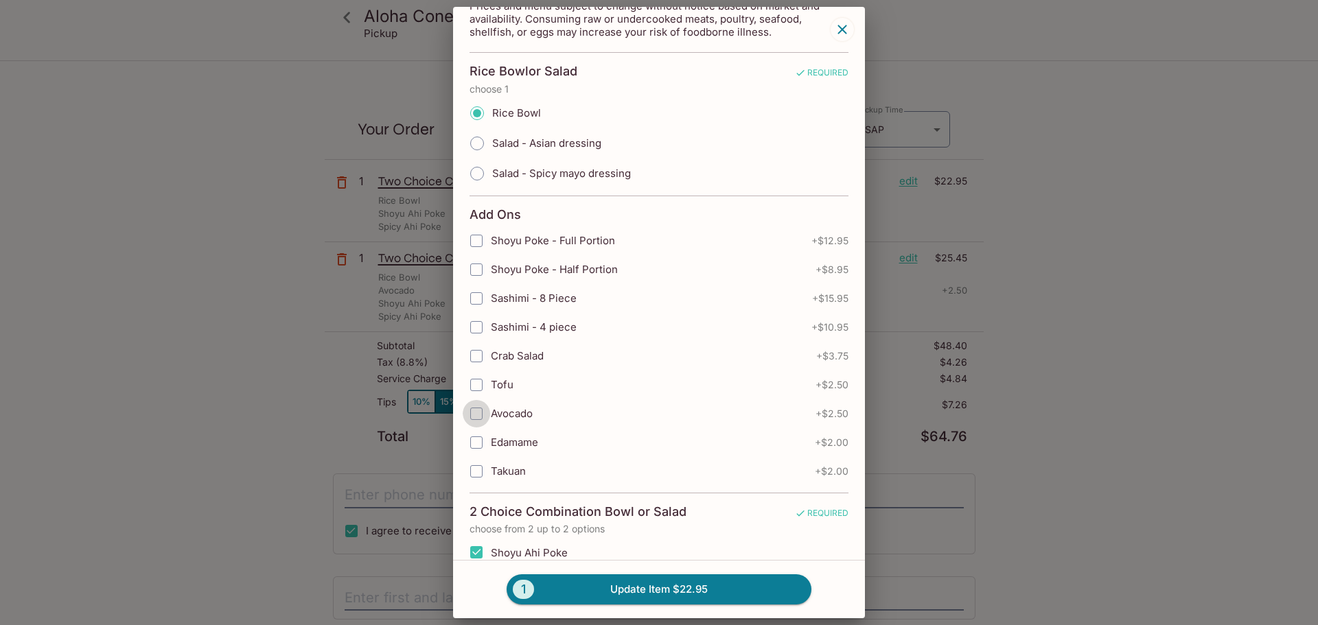
click at [478, 419] on input "Avocado" at bounding box center [476, 413] width 27 height 27
checkbox input "true"
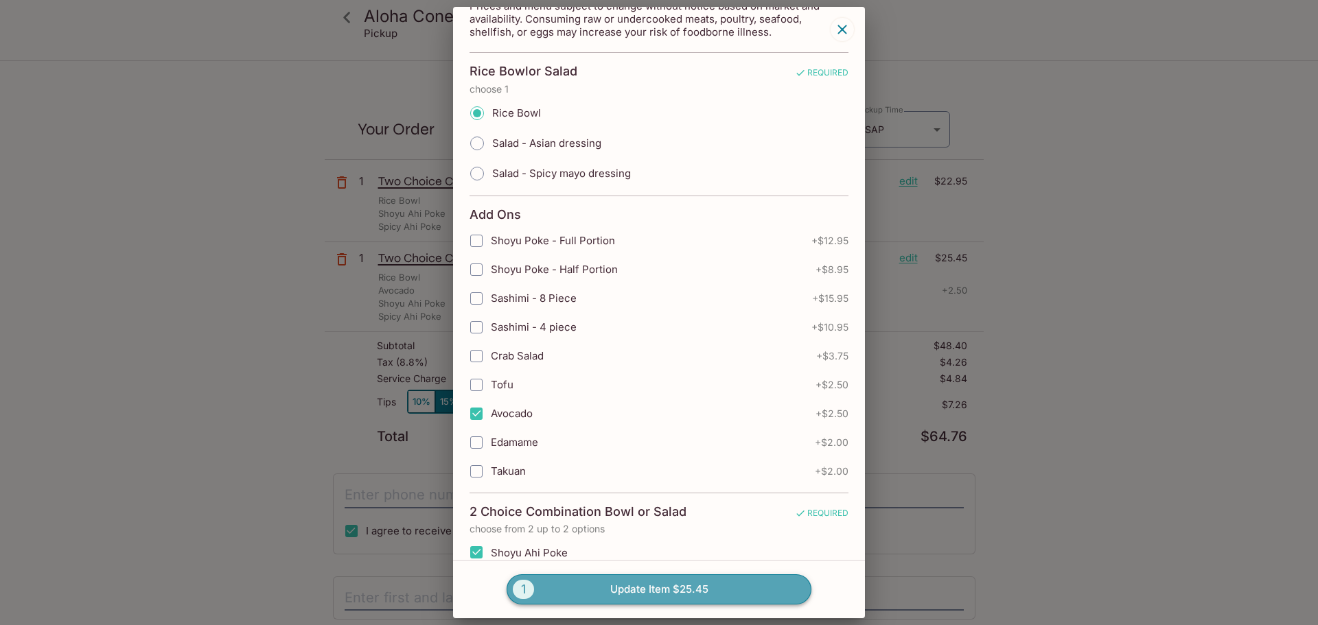
click at [709, 604] on button "1 Update Item $25.45" at bounding box center [659, 590] width 305 height 30
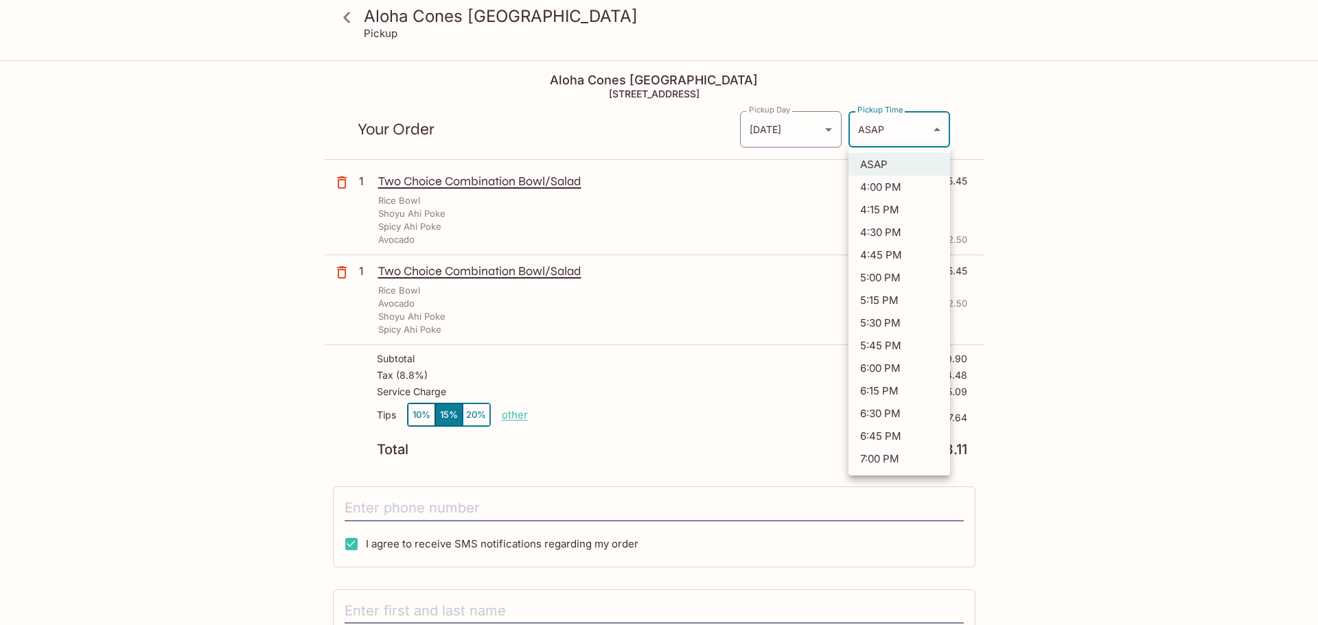
click at [934, 134] on body "Aloha Cones Denver Pickup Aloha Cones Denver 601 North Broadway Suite 125, Denv…" at bounding box center [659, 374] width 1318 height 625
click at [888, 317] on li "5:30 PM" at bounding box center [900, 323] width 102 height 23
type input "2025-09-10T23:30:12.000000Z"
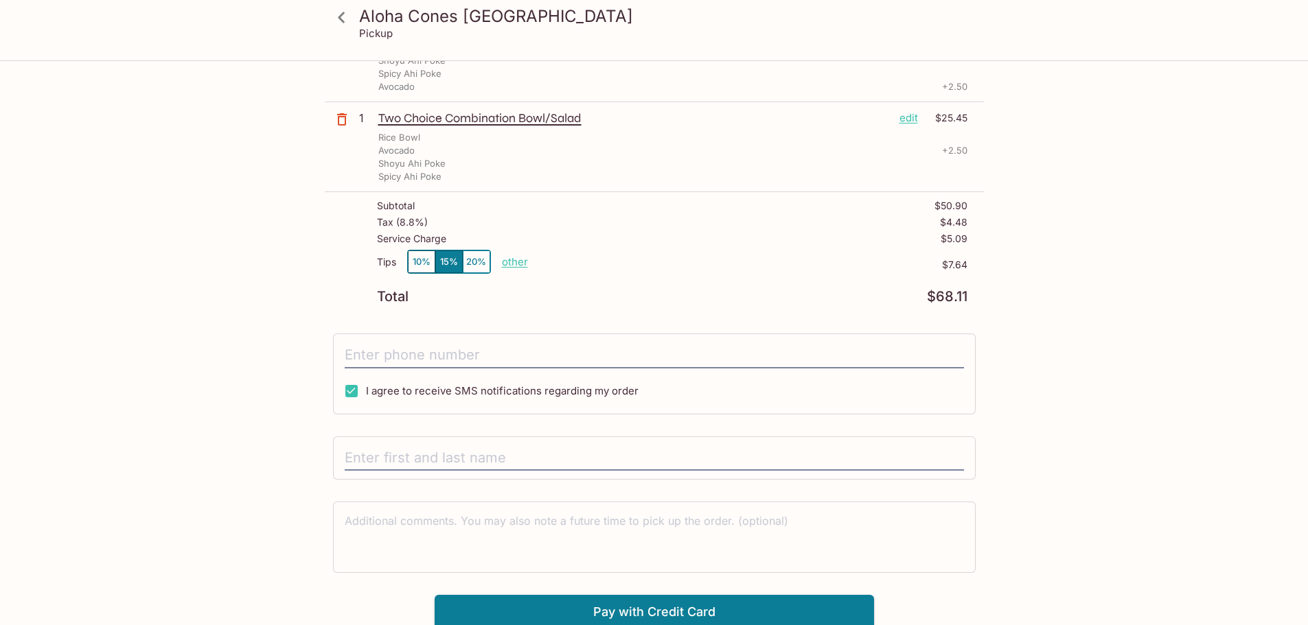
scroll to position [157, 0]
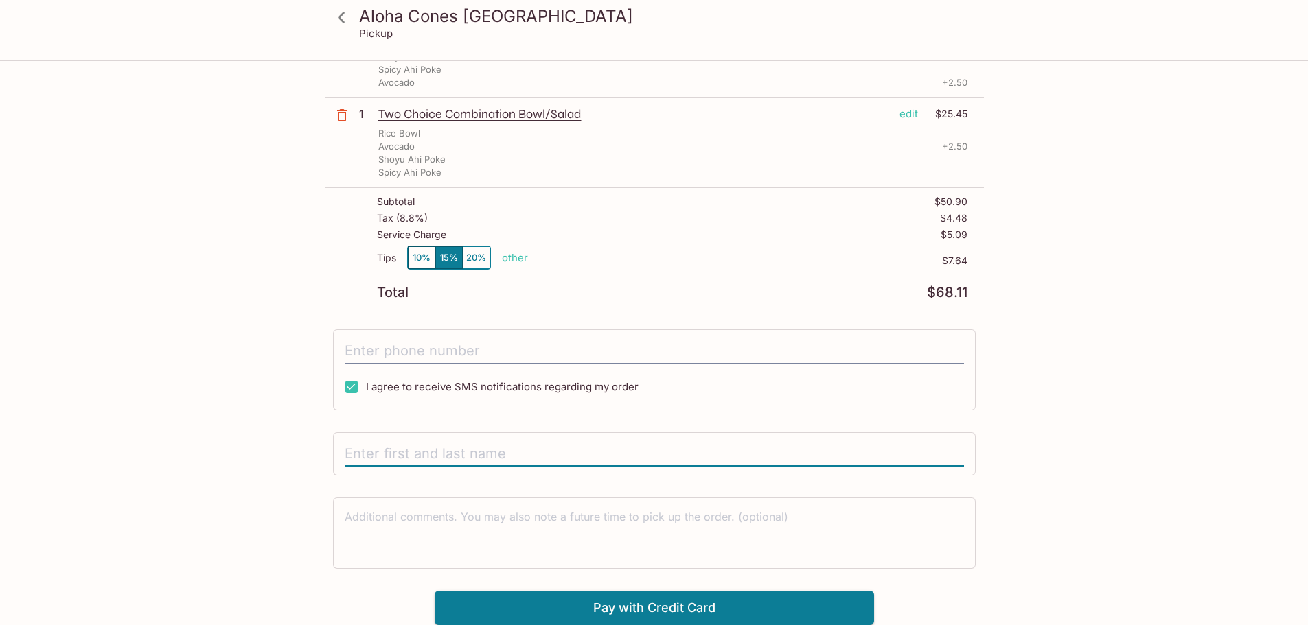
click at [403, 457] on input "text" at bounding box center [654, 454] width 619 height 26
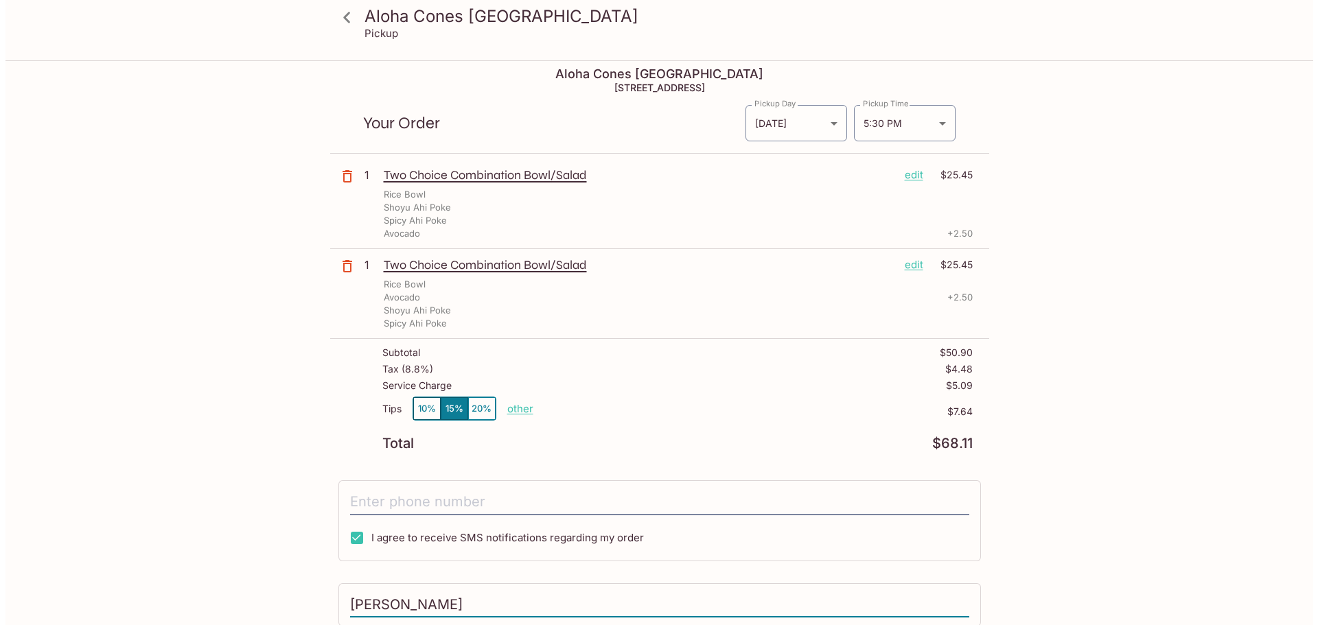
scroll to position [0, 0]
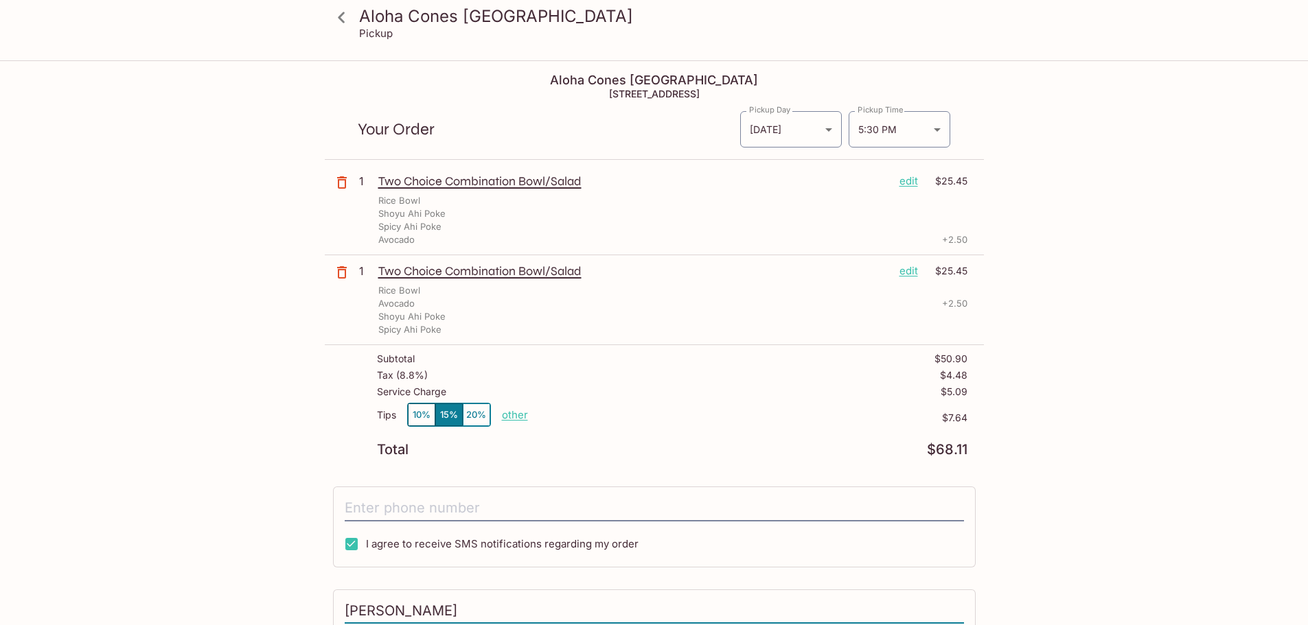
type input "Cheryl Fedel"
click at [914, 178] on p "edit" at bounding box center [908, 181] width 19 height 15
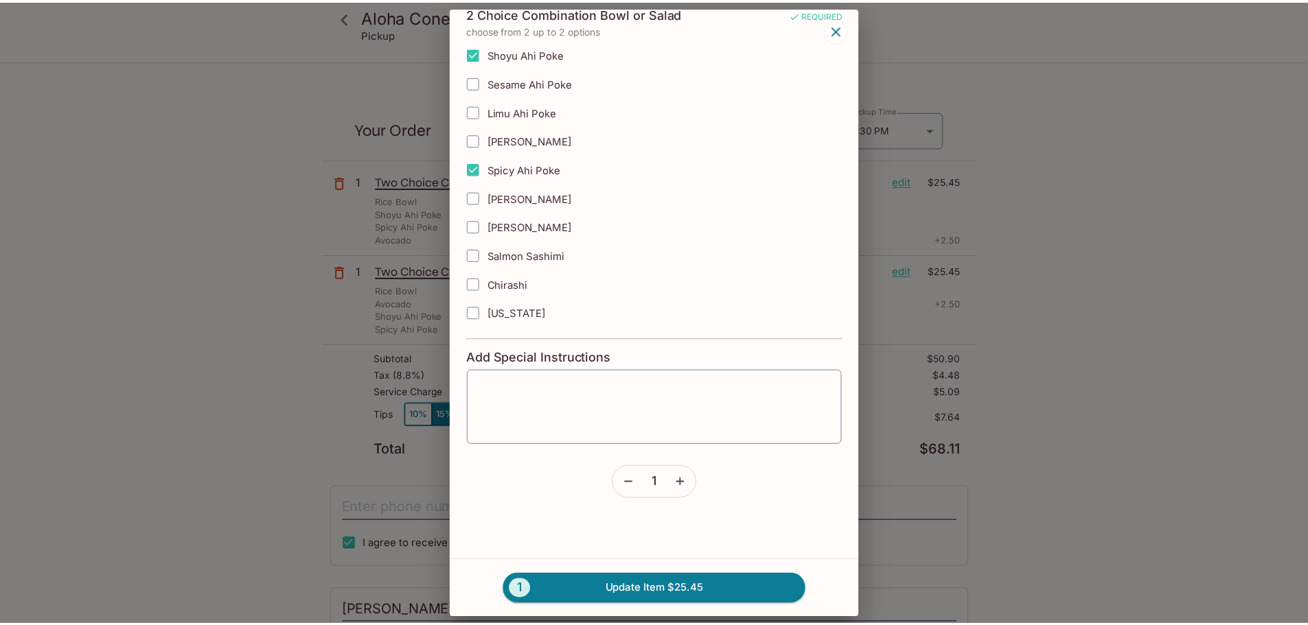
scroll to position [651, 0]
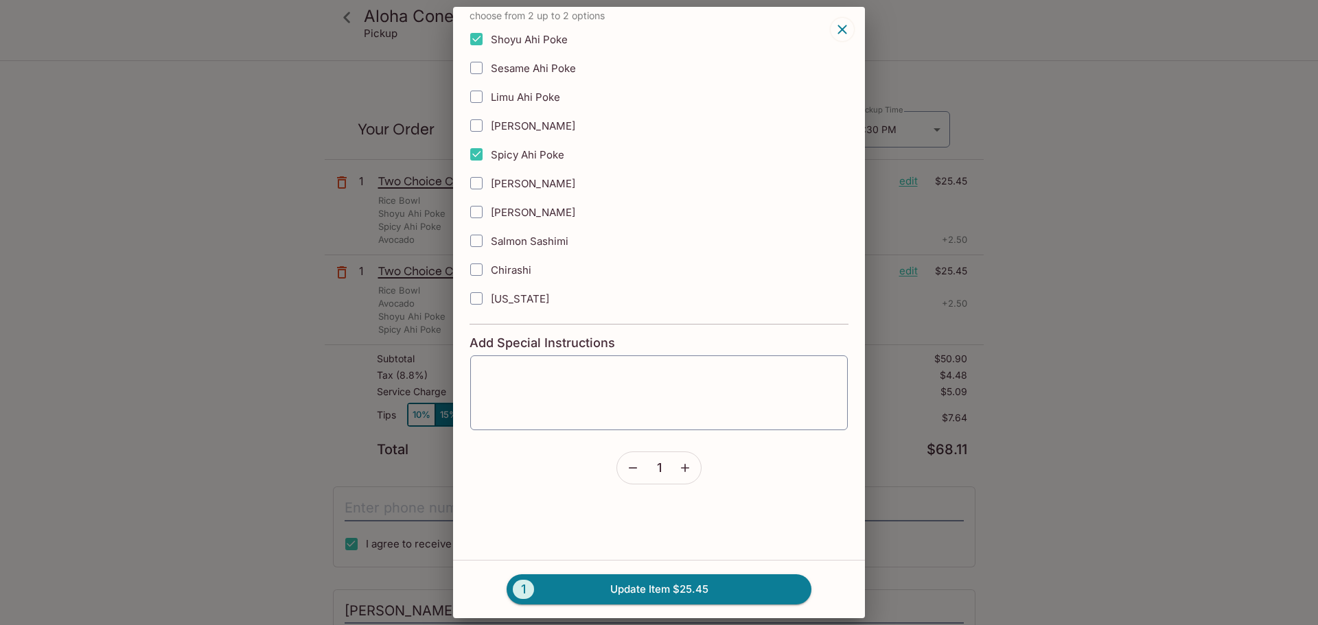
click at [833, 26] on button "button" at bounding box center [842, 29] width 23 height 23
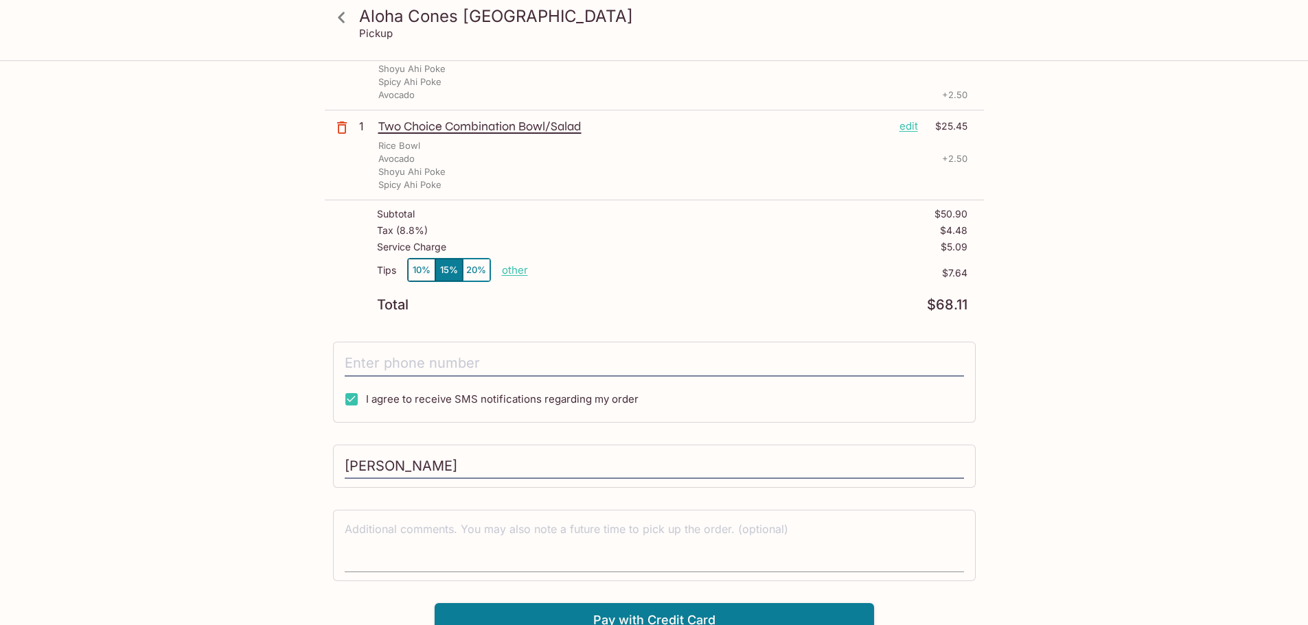
scroll to position [157, 0]
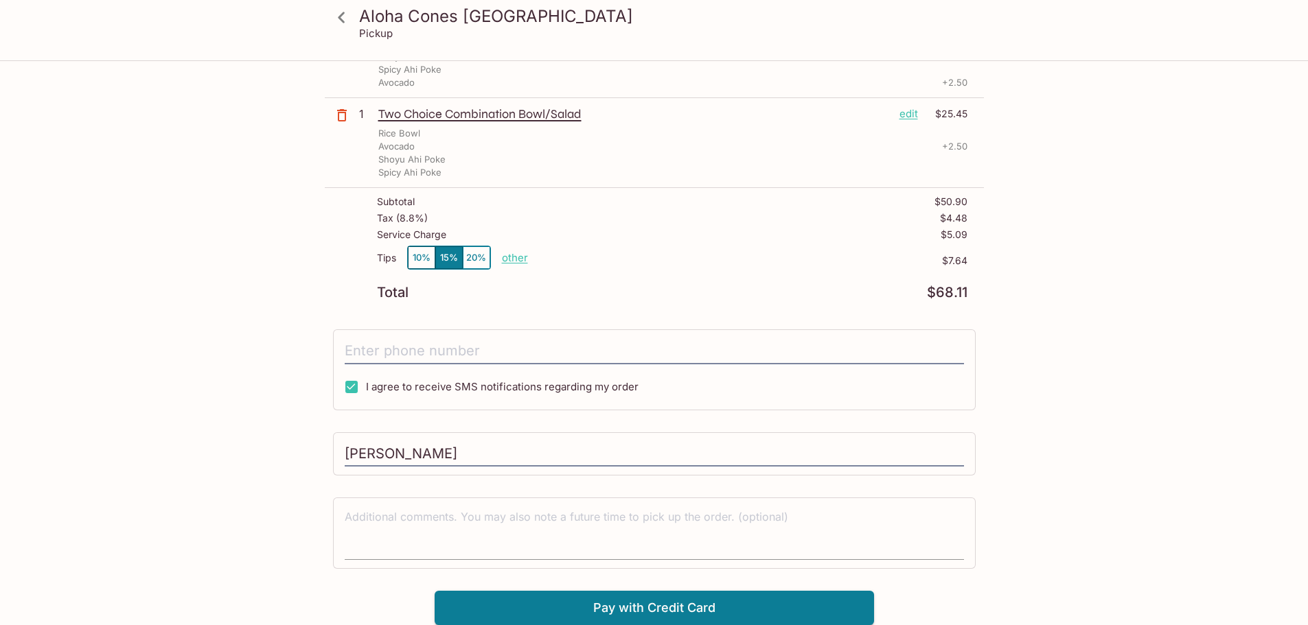
drag, startPoint x: 715, startPoint y: 506, endPoint x: 720, endPoint y: 523, distance: 17.8
click at [716, 507] on div "x" at bounding box center [654, 533] width 643 height 71
click at [720, 524] on textarea at bounding box center [654, 532] width 619 height 47
type textarea "pickup at 5:30pm please :)"
click at [579, 606] on button "Pay with Credit Card" at bounding box center [654, 608] width 439 height 34
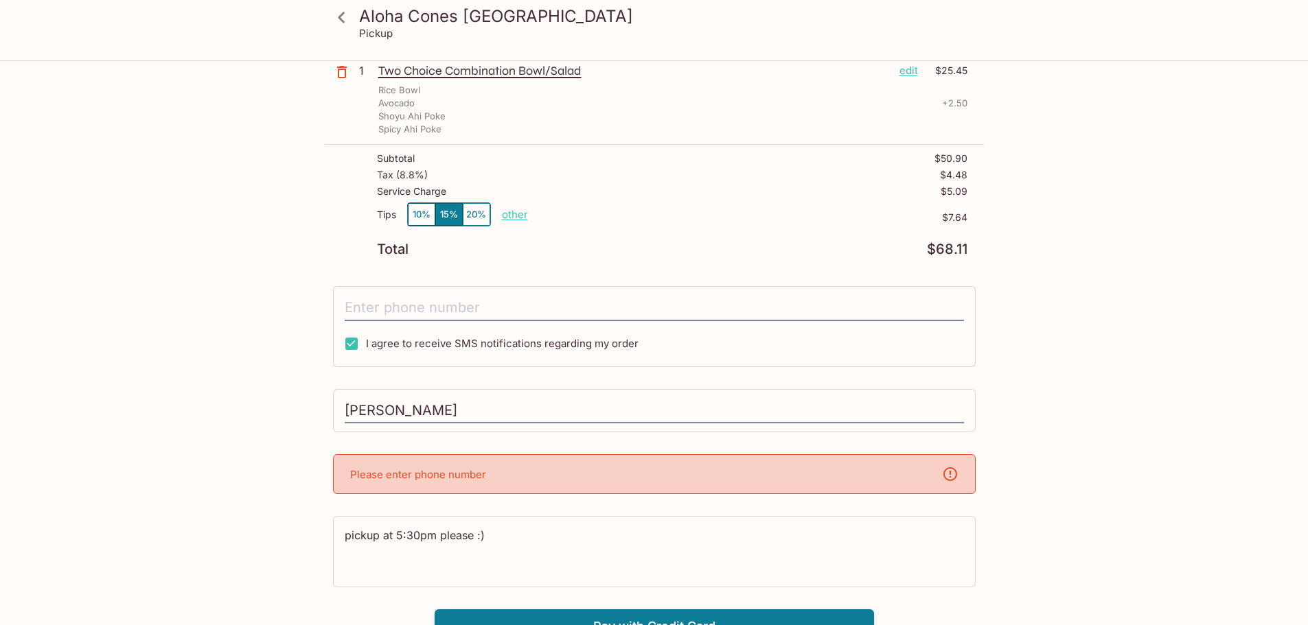
scroll to position [219, 0]
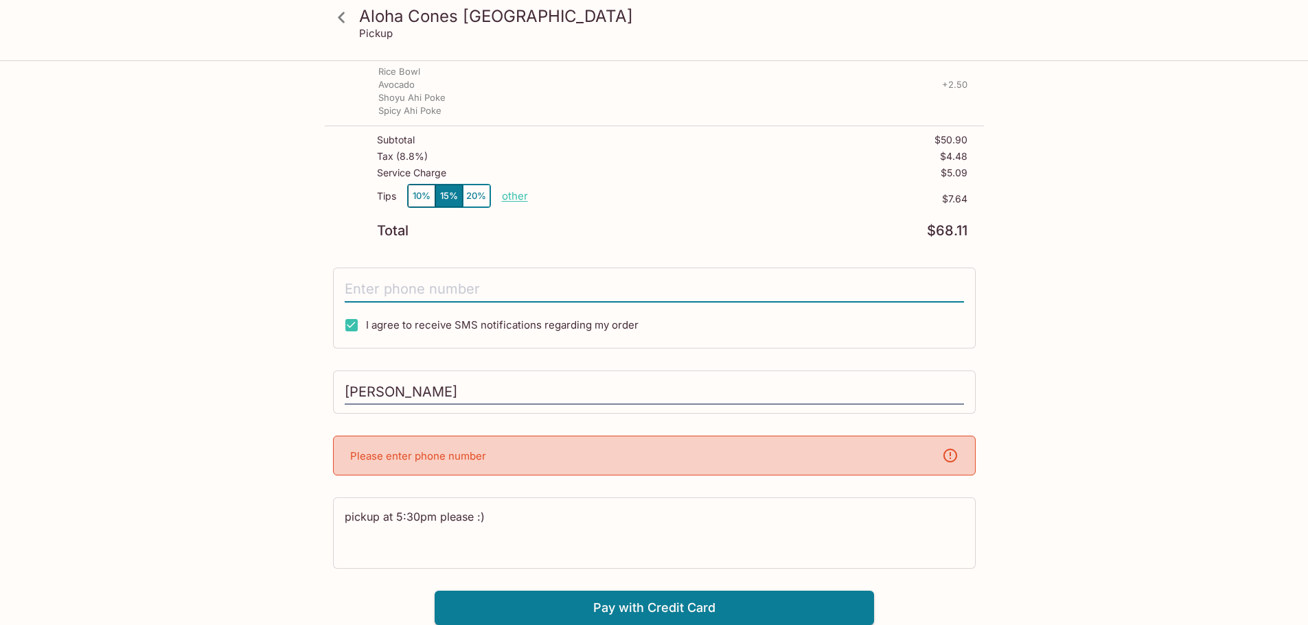
click at [467, 284] on input "tel" at bounding box center [654, 290] width 619 height 26
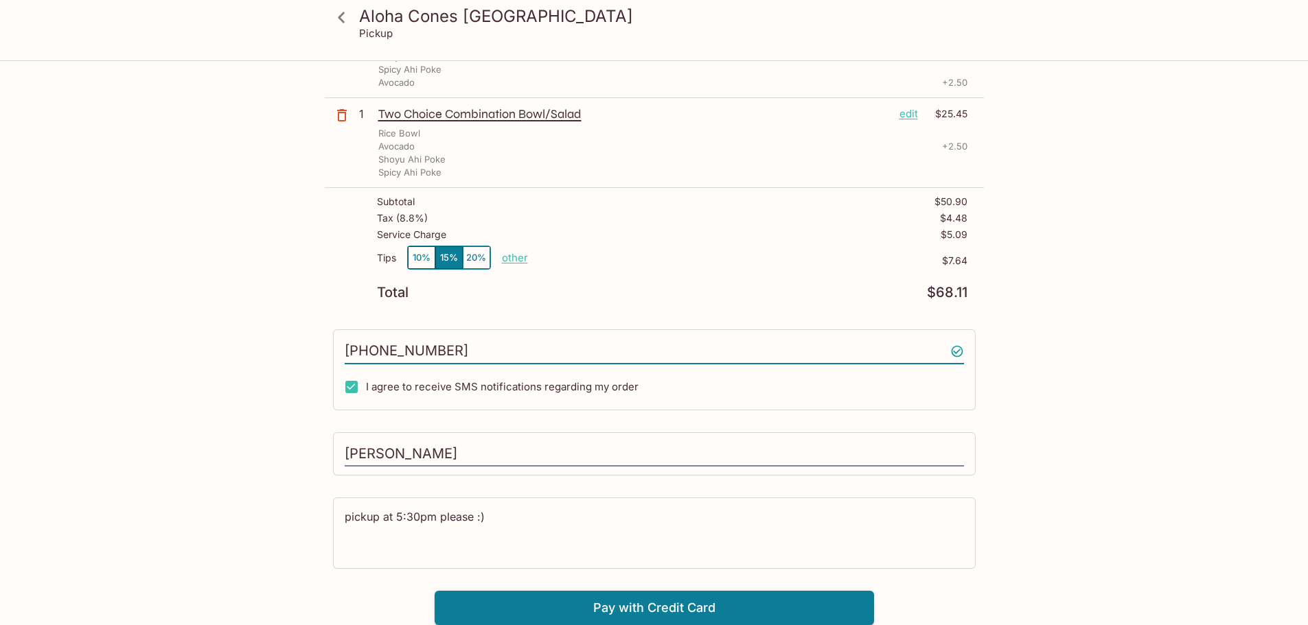
scroll to position [157, 0]
type input "(586) 703-4555"
click at [607, 619] on button "Pay with Credit Card" at bounding box center [654, 608] width 439 height 34
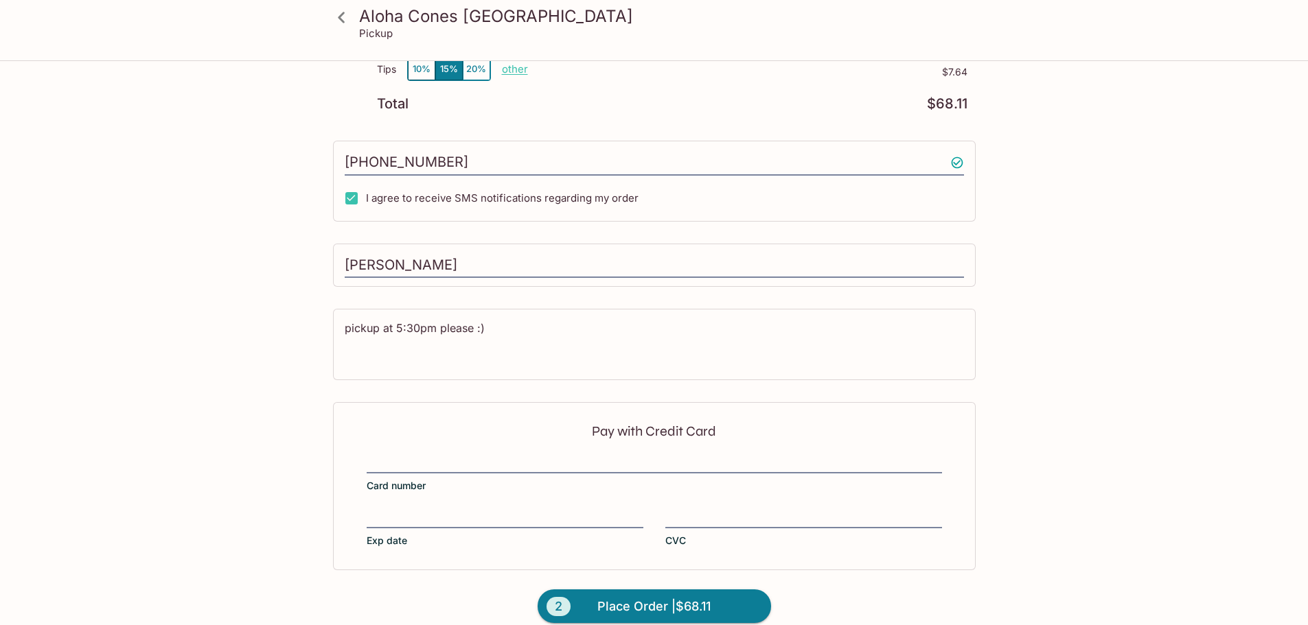
scroll to position [363, 0]
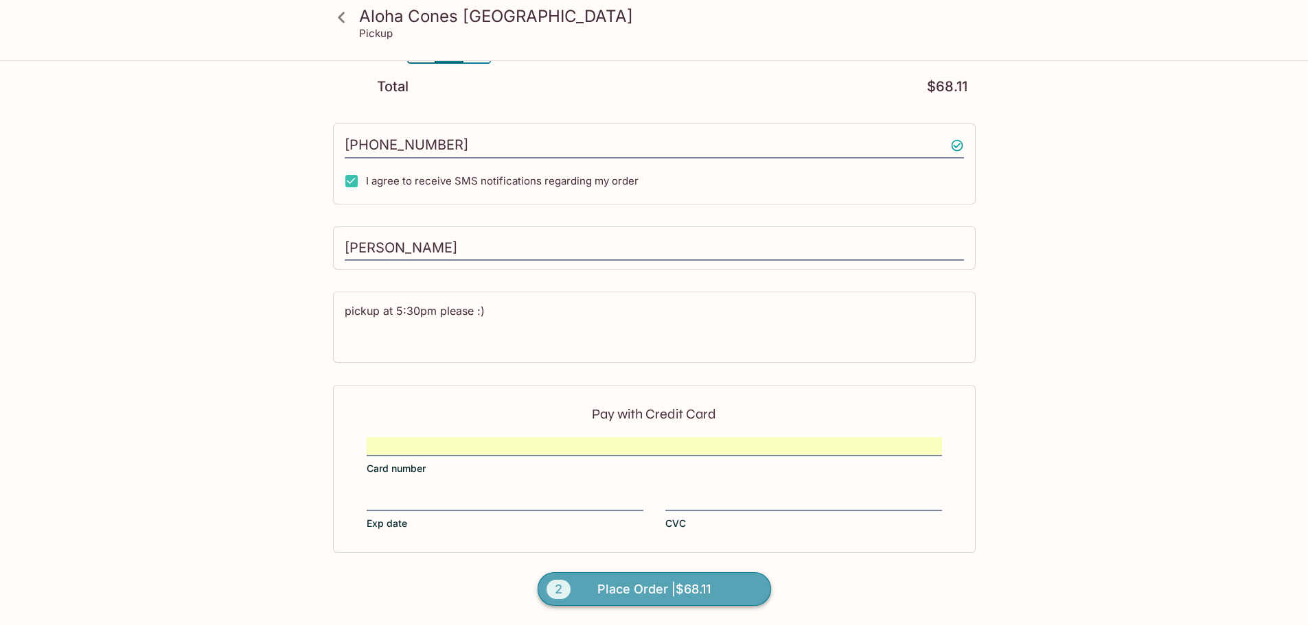
click at [687, 588] on span "Place Order | $68.11" at bounding box center [653, 590] width 113 height 22
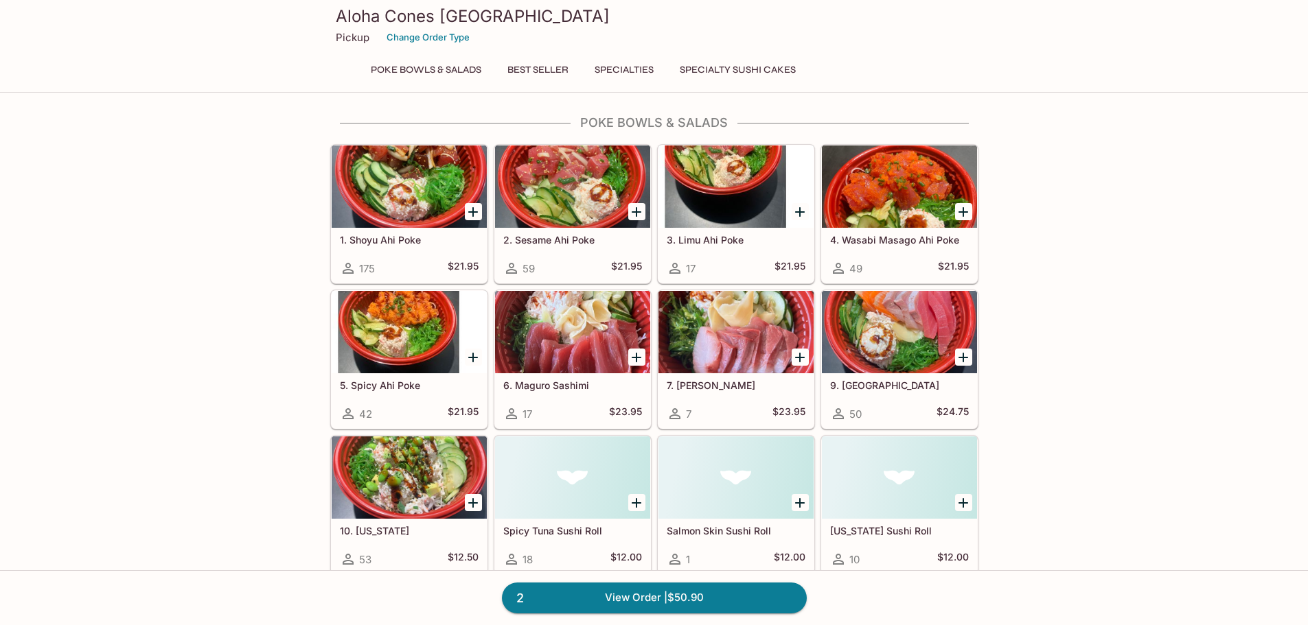
click at [418, 191] on div at bounding box center [409, 187] width 155 height 82
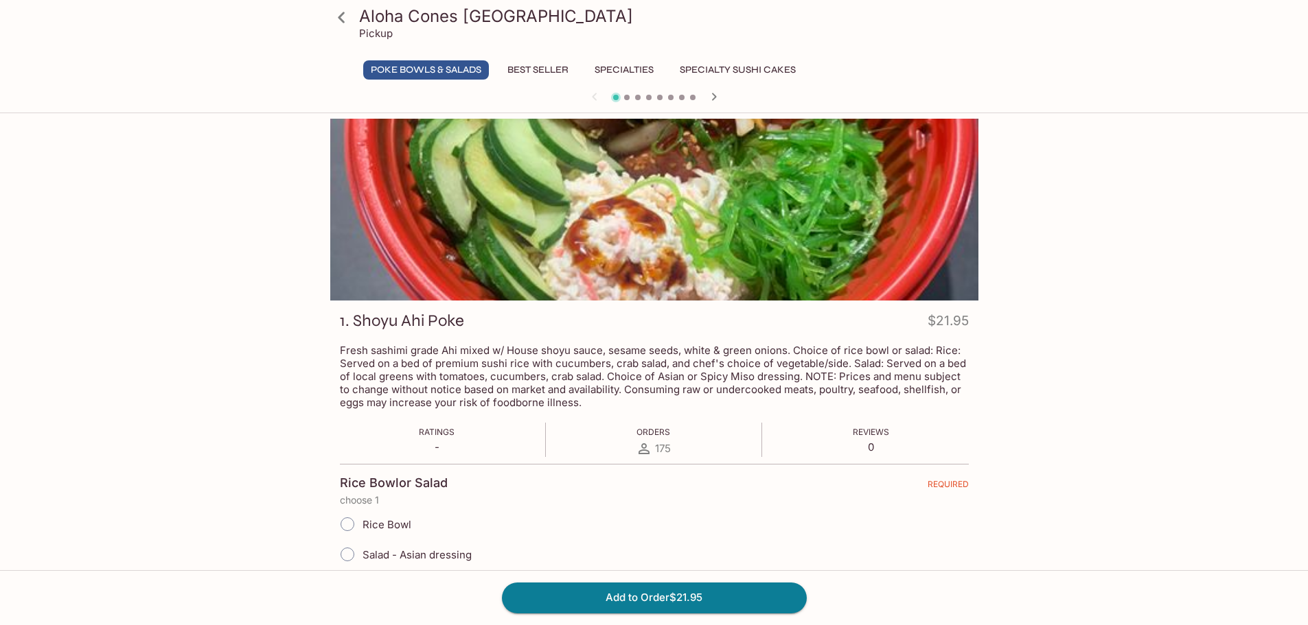
click at [719, 97] on icon "button" at bounding box center [714, 97] width 16 height 16
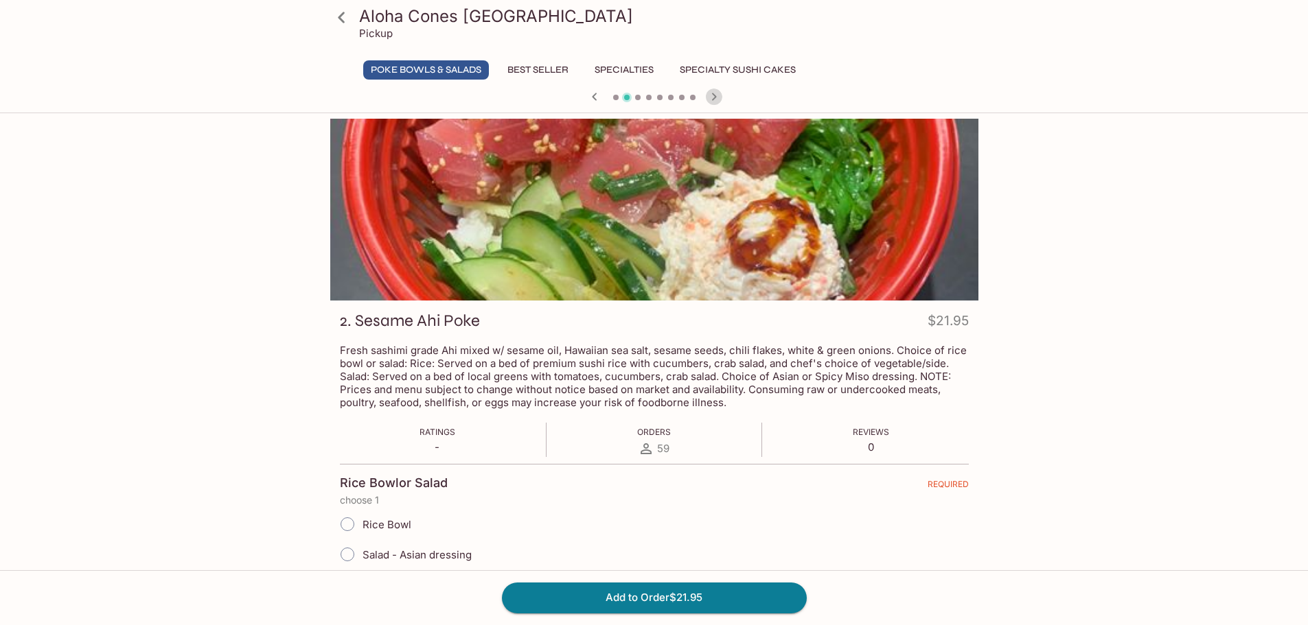
click at [719, 97] on icon "button" at bounding box center [714, 97] width 16 height 16
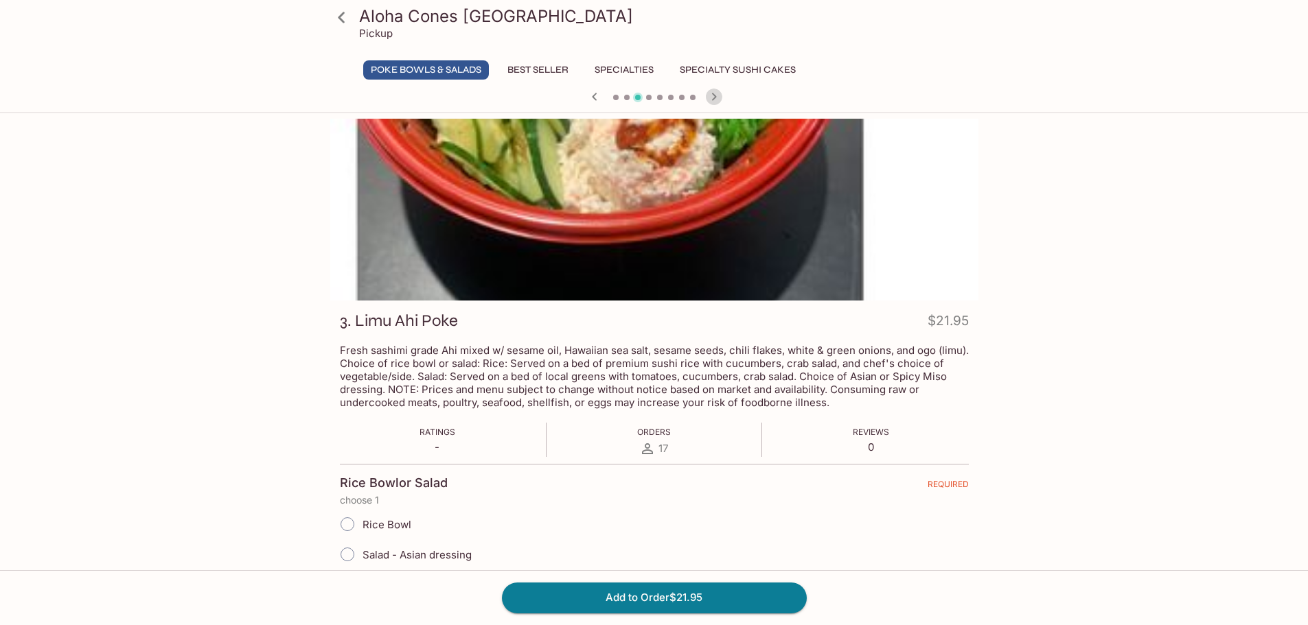
click at [719, 97] on icon "button" at bounding box center [714, 97] width 16 height 16
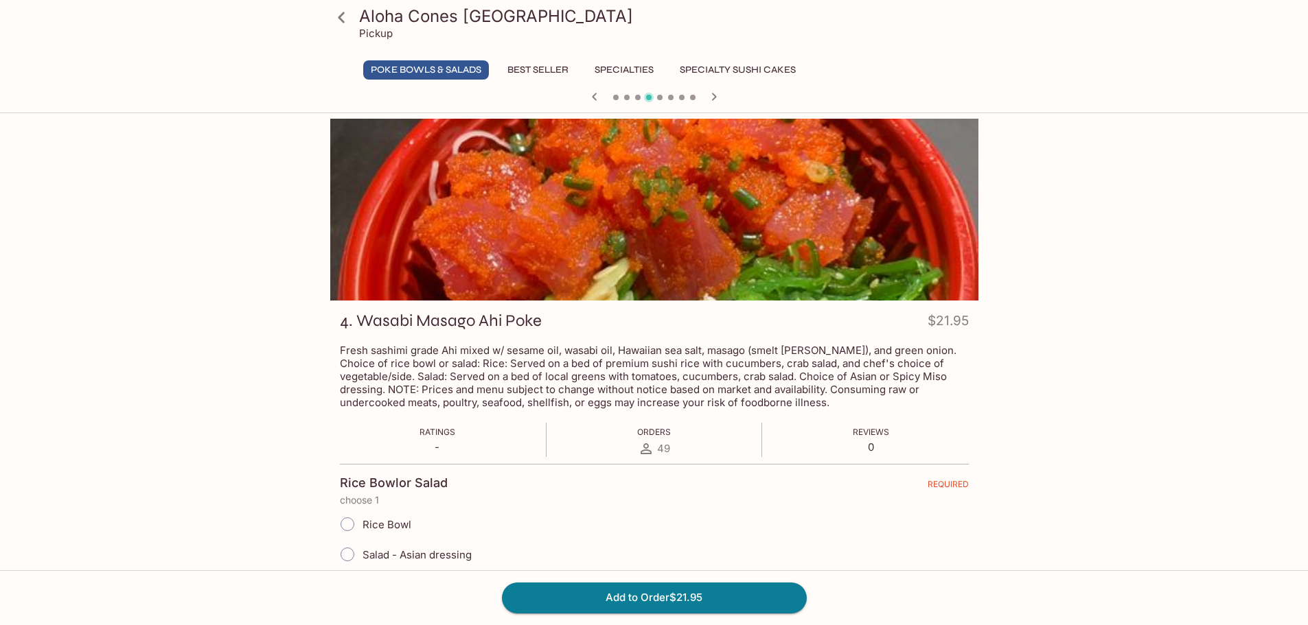
click at [719, 97] on icon "button" at bounding box center [714, 97] width 16 height 16
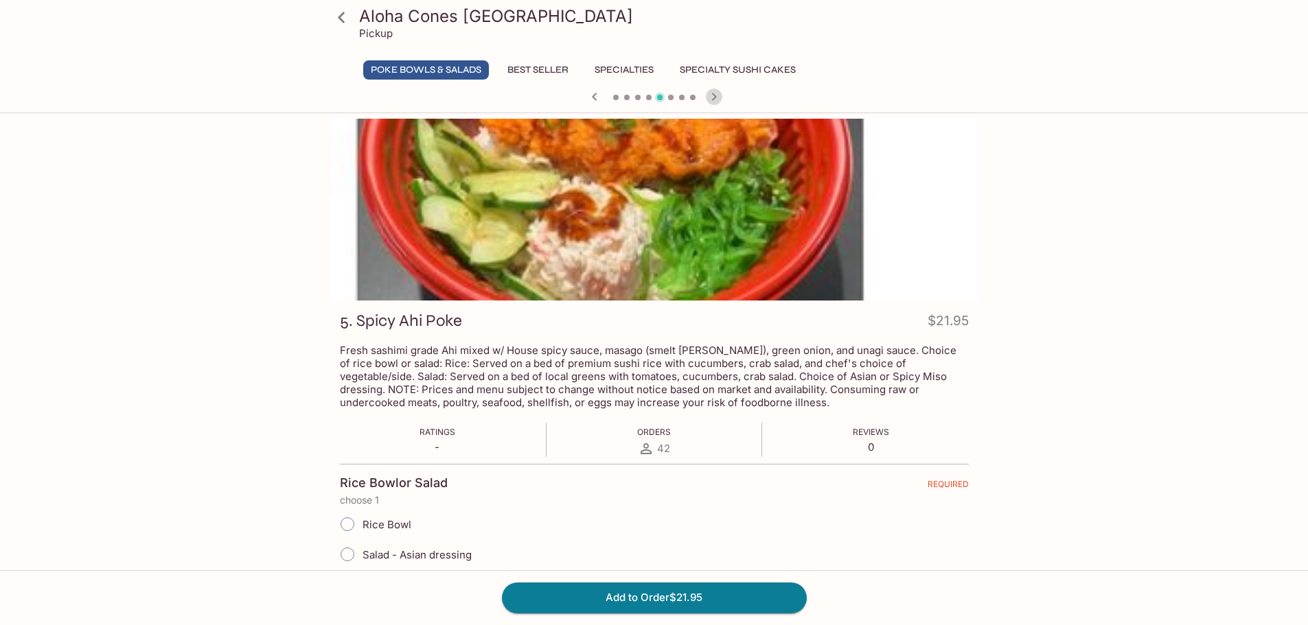
click at [719, 97] on icon "button" at bounding box center [714, 97] width 16 height 16
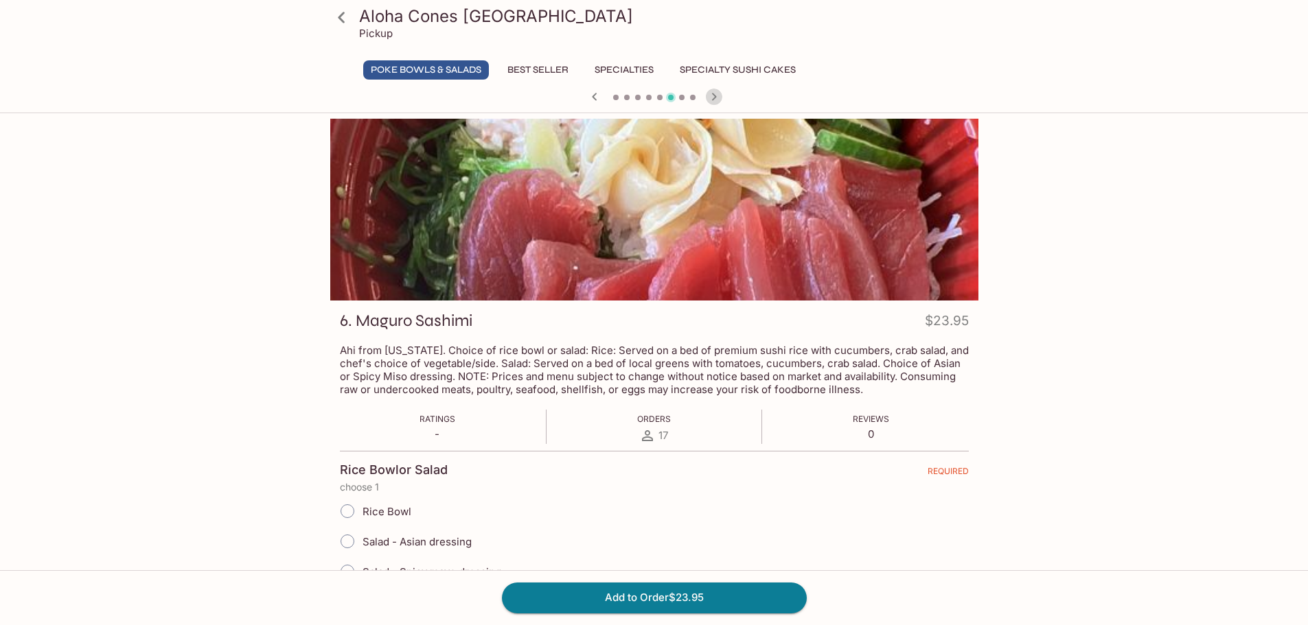
click at [719, 97] on icon "button" at bounding box center [714, 97] width 16 height 16
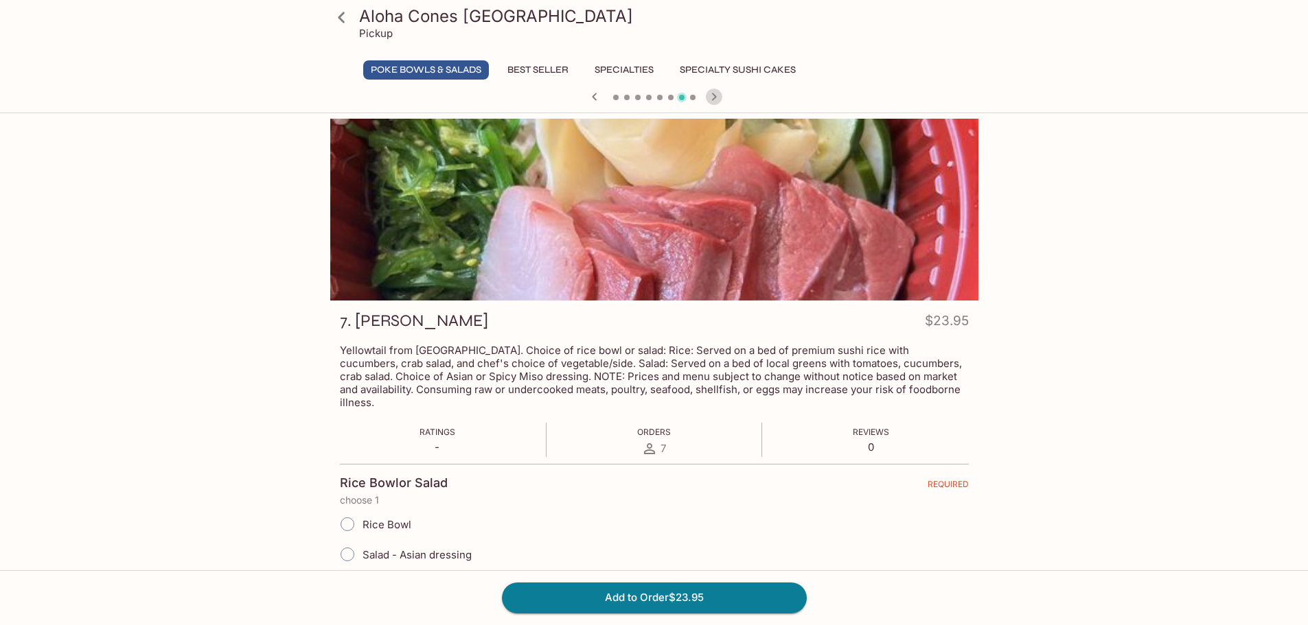
click at [719, 97] on icon "button" at bounding box center [714, 97] width 16 height 16
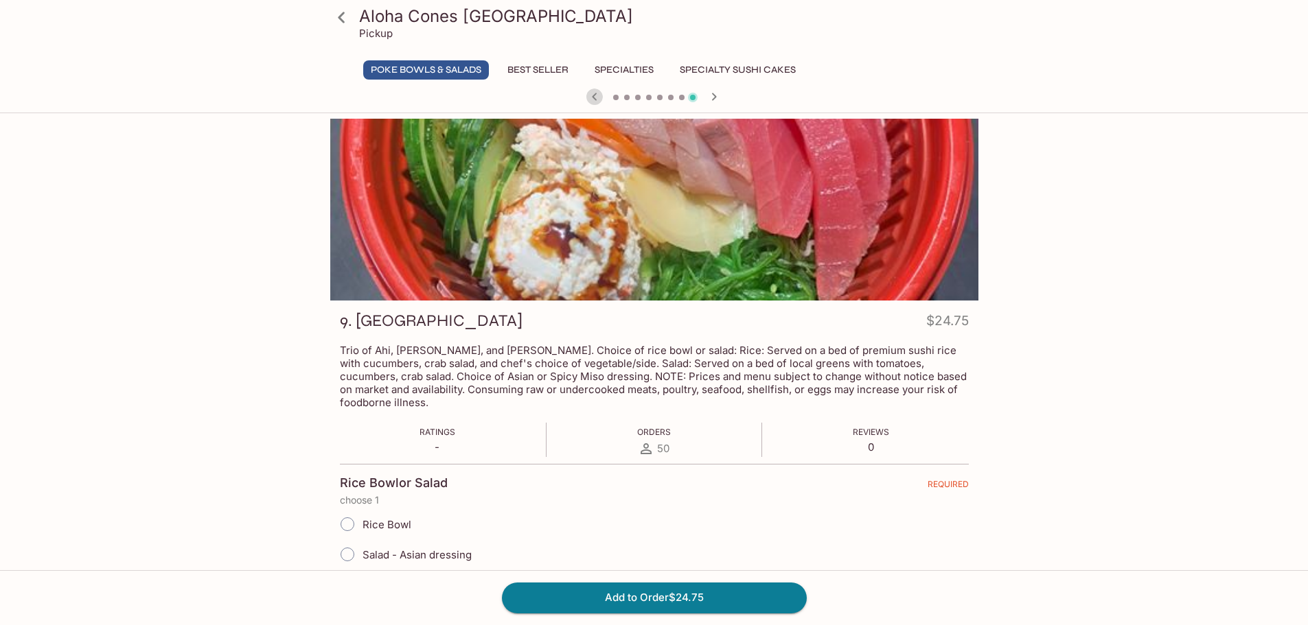
click at [595, 93] on icon "button" at bounding box center [594, 97] width 16 height 16
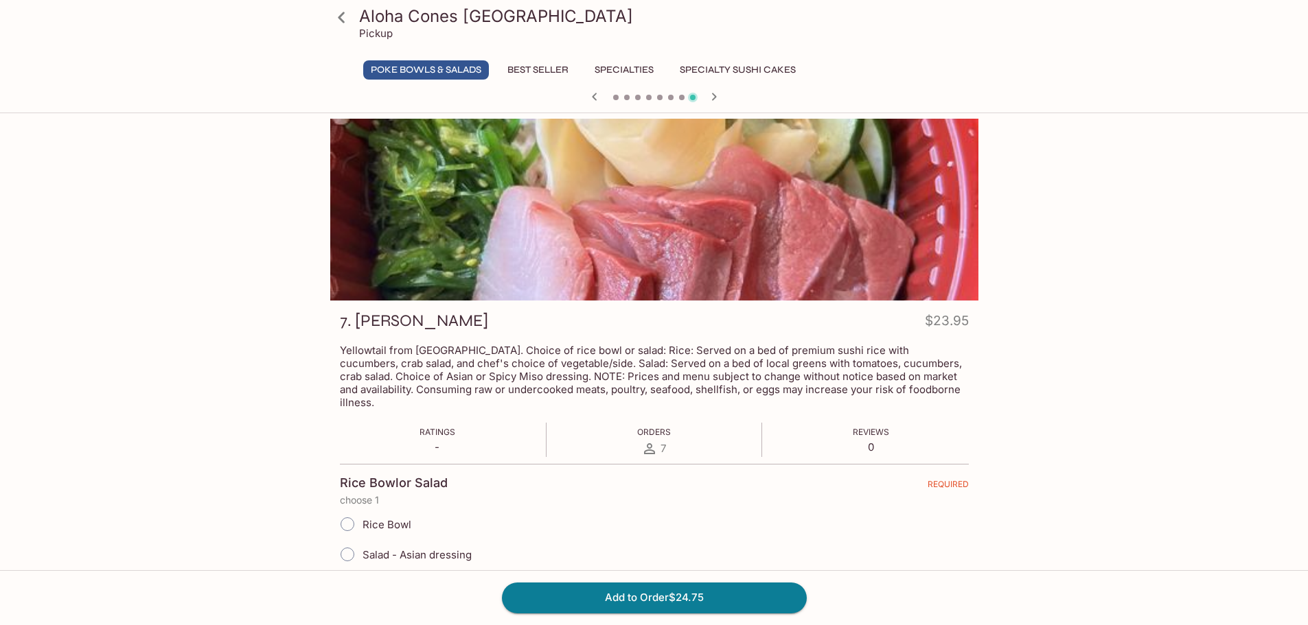
click at [595, 93] on icon "button" at bounding box center [594, 97] width 16 height 16
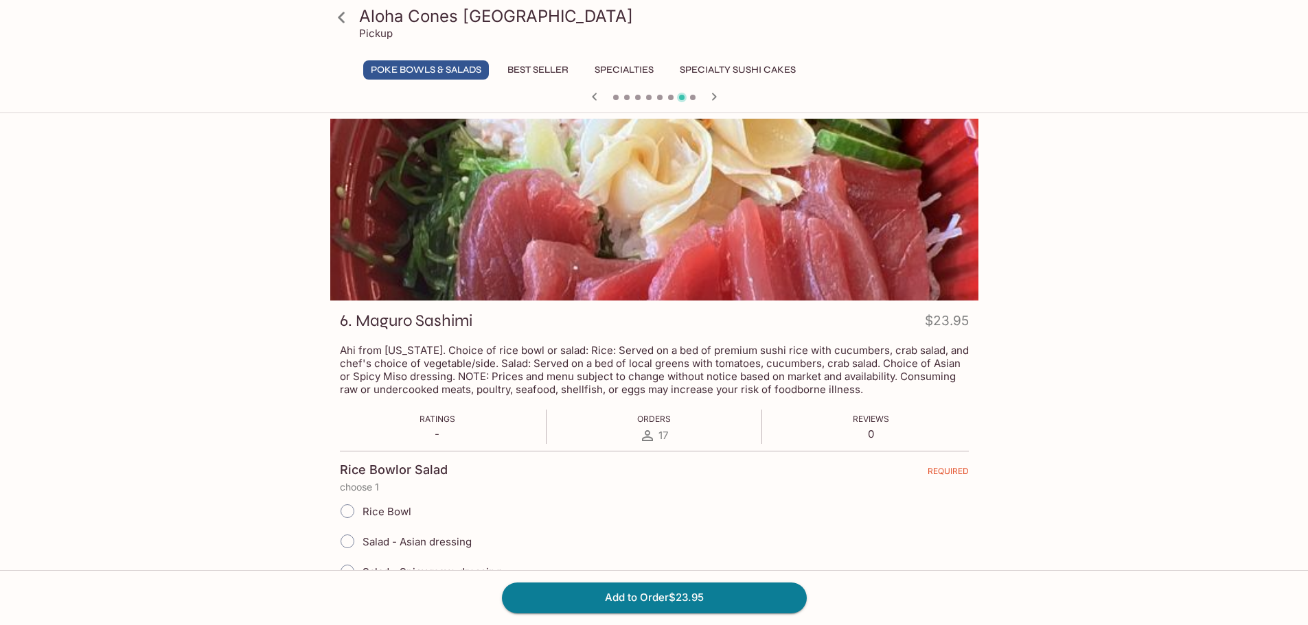
click at [595, 93] on icon "button" at bounding box center [594, 97] width 16 height 16
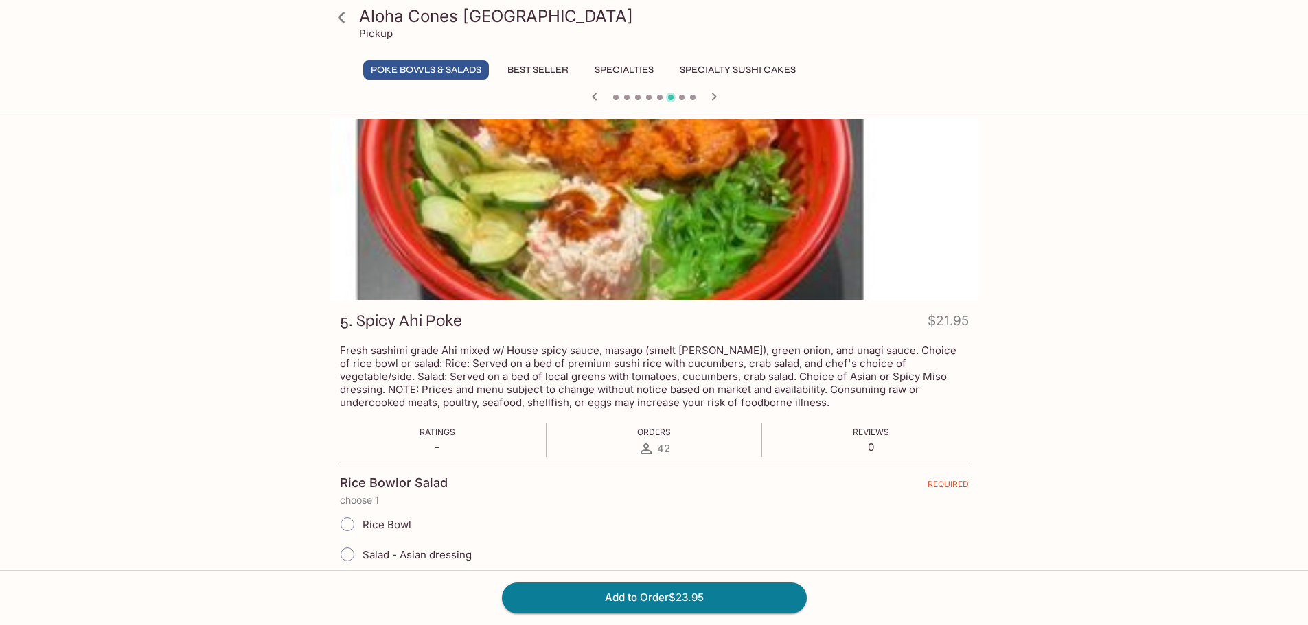
click at [595, 93] on icon "button" at bounding box center [594, 97] width 16 height 16
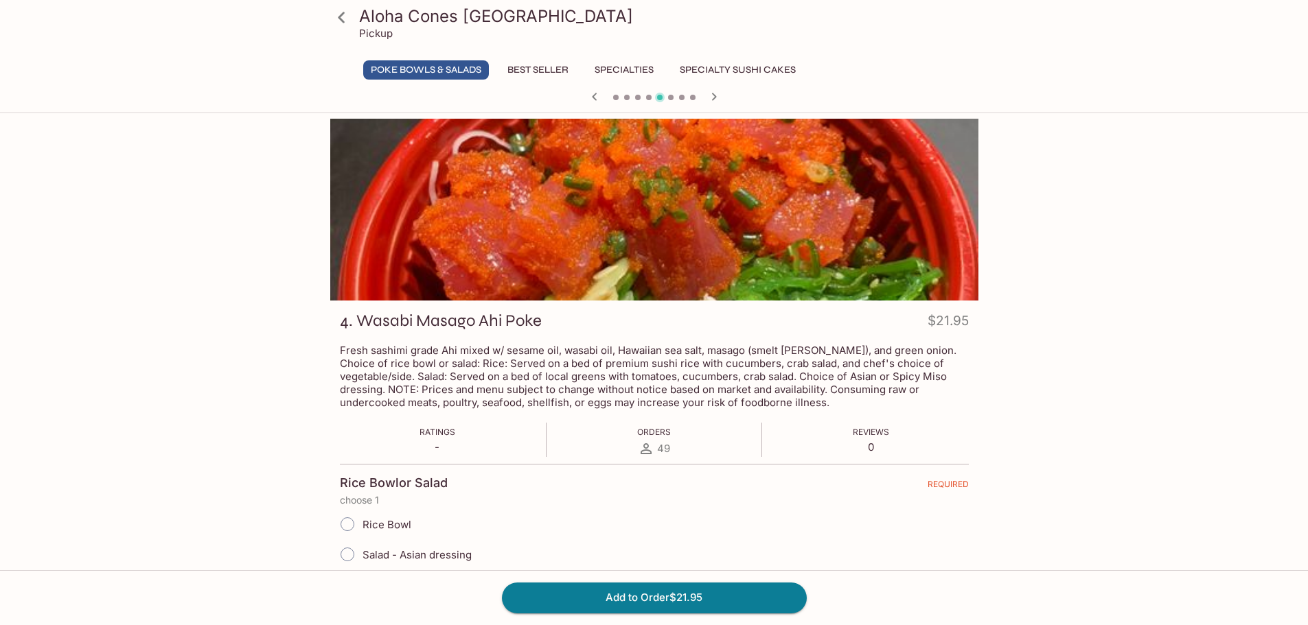
click at [595, 93] on icon "button" at bounding box center [594, 97] width 16 height 16
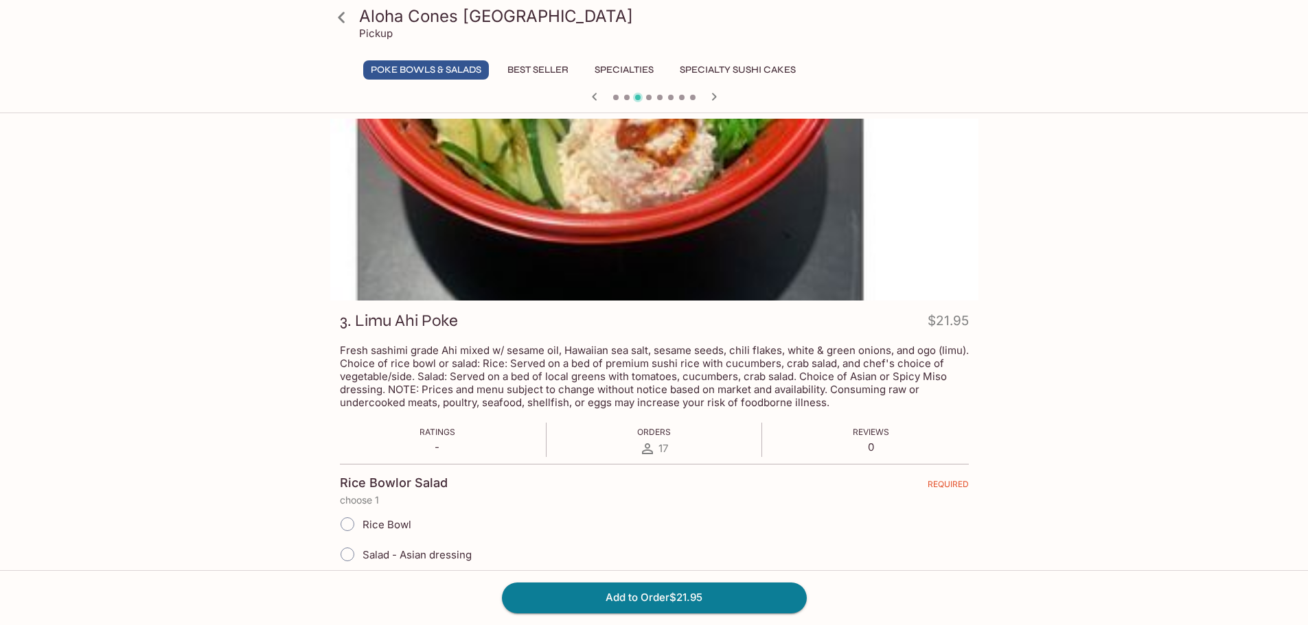
click at [595, 93] on icon "button" at bounding box center [594, 97] width 16 height 16
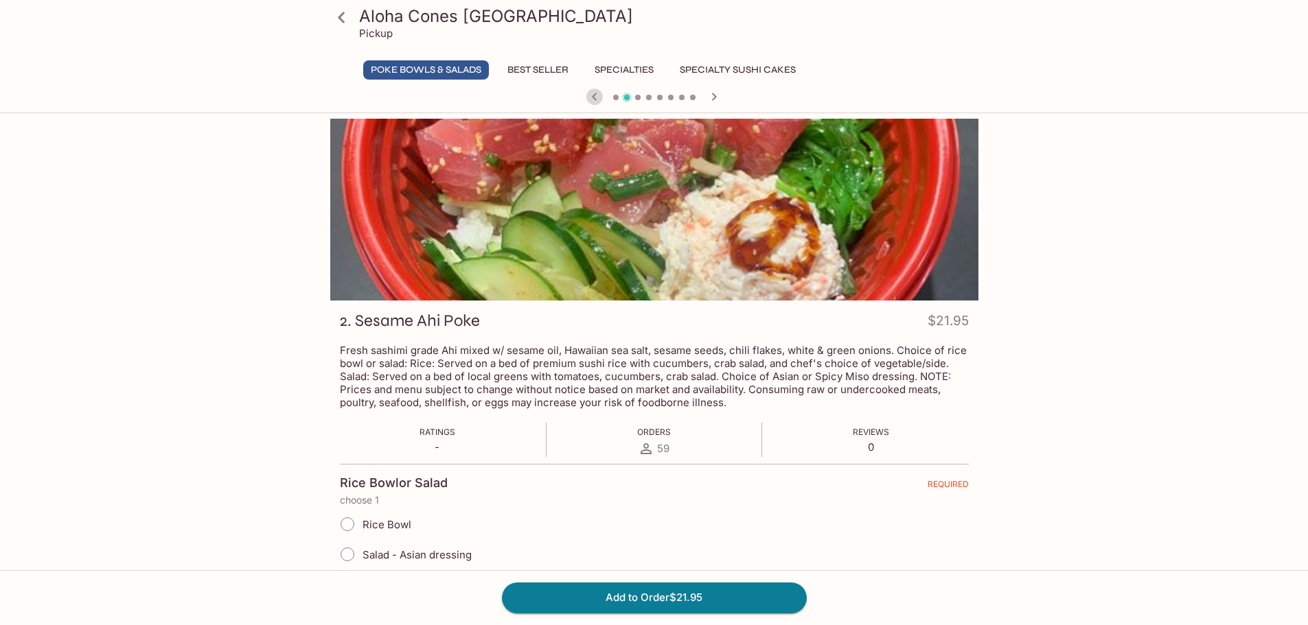
click at [595, 93] on icon "button" at bounding box center [594, 97] width 16 height 16
